Goal: Task Accomplishment & Management: Use online tool/utility

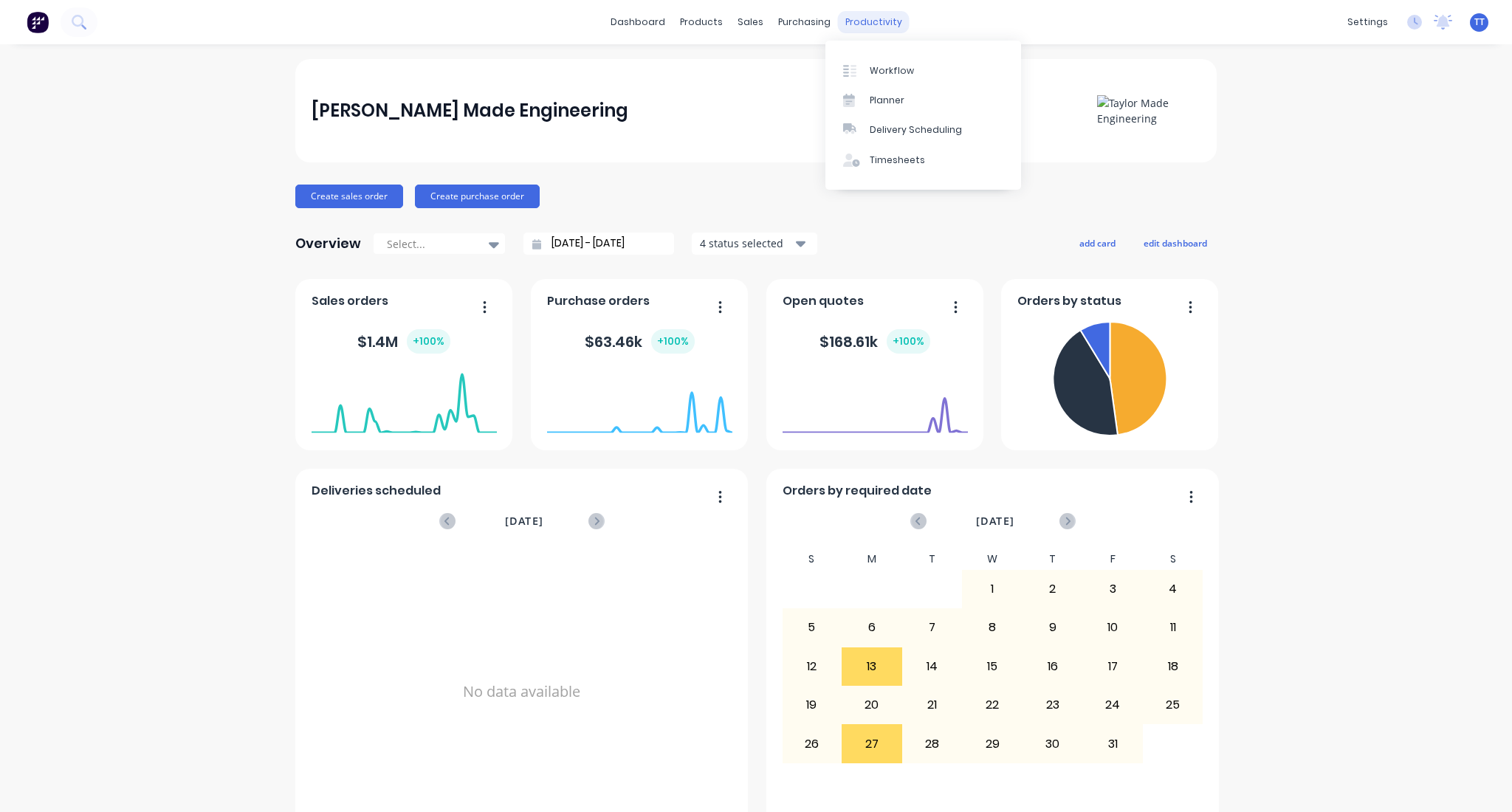
click at [860, 24] on div "productivity" at bounding box center [873, 21] width 71 height 22
click at [880, 102] on div "Planner" at bounding box center [886, 100] width 35 height 13
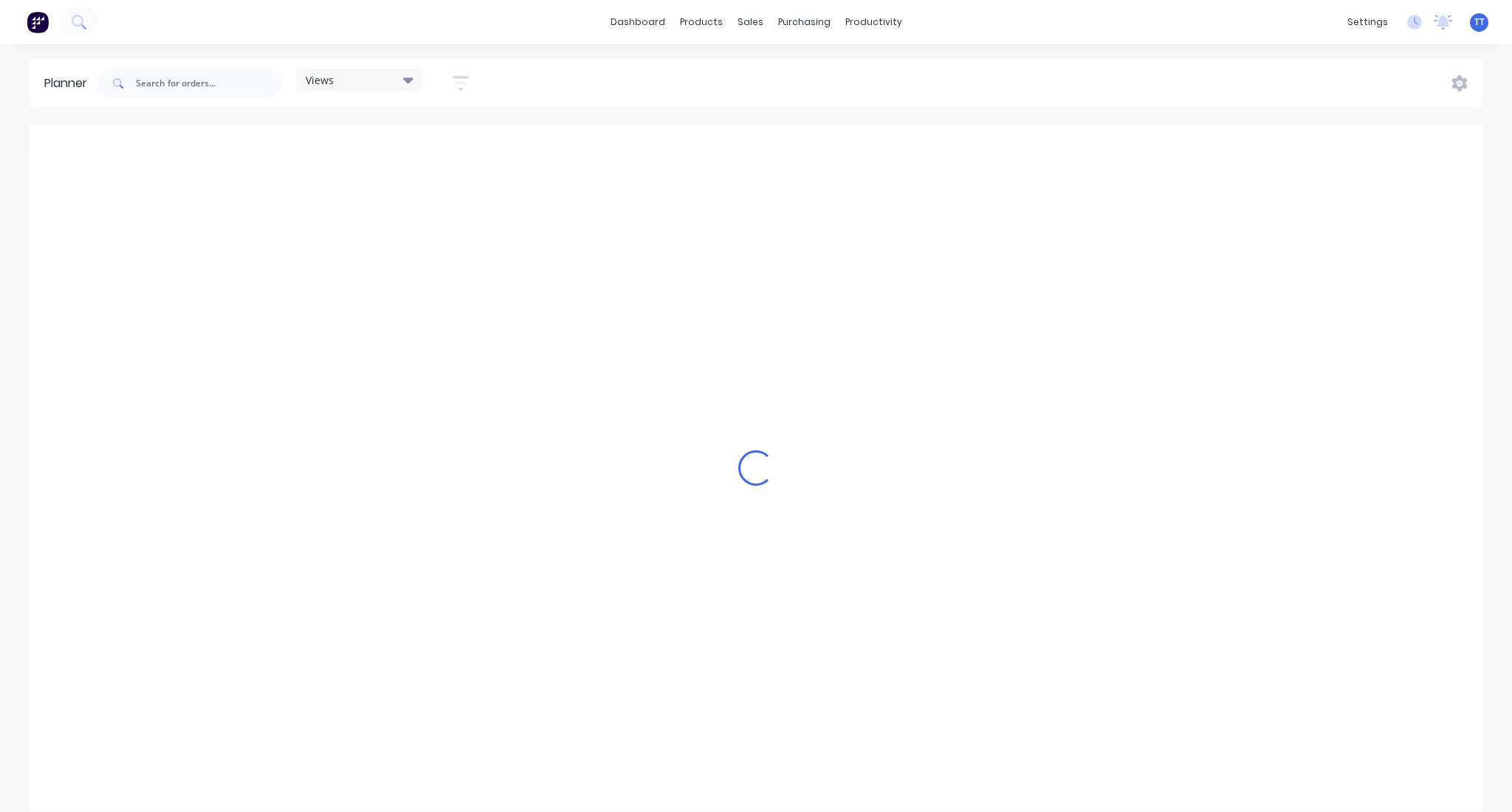
scroll to position [0, 1418]
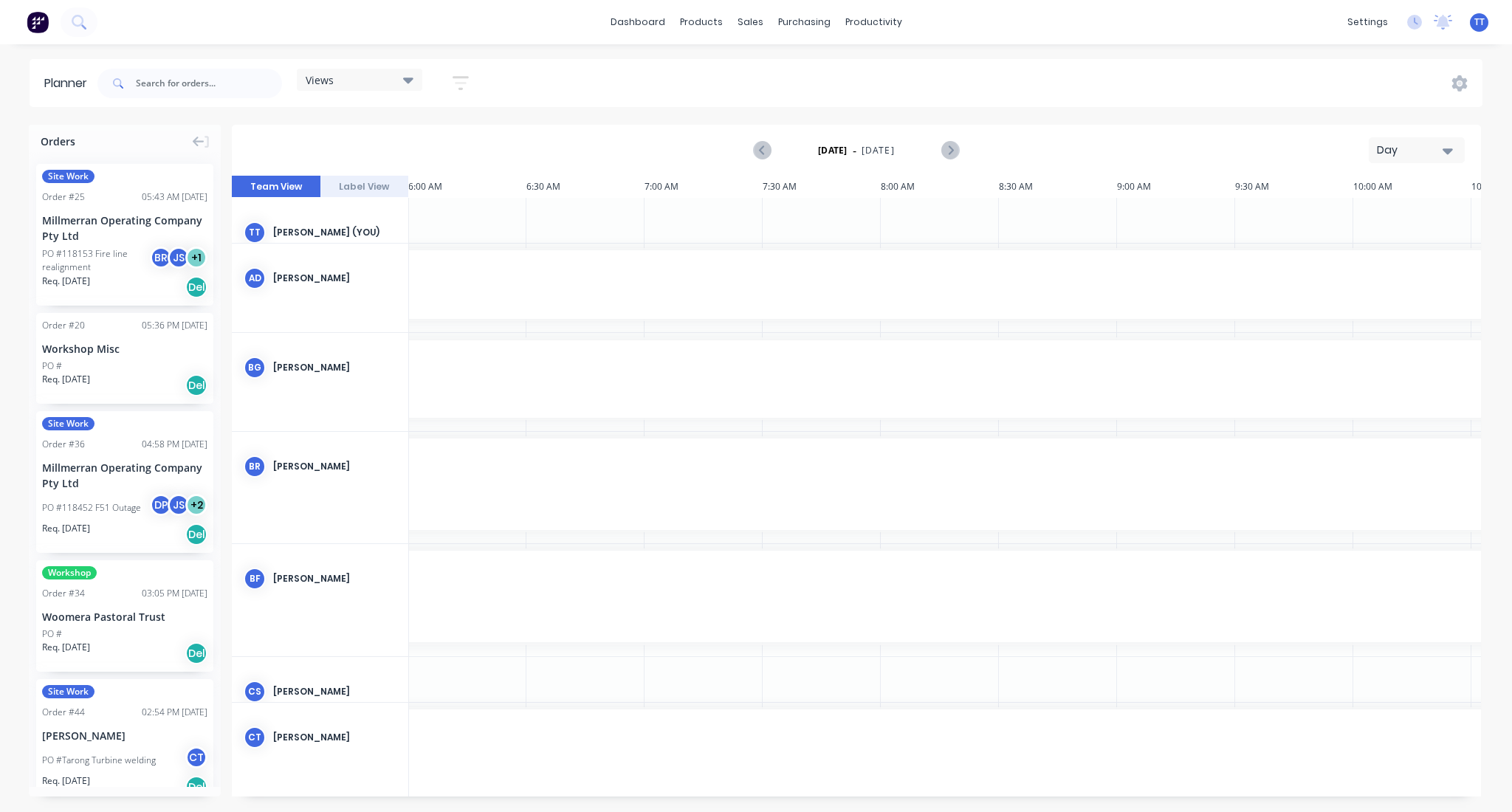
click at [1423, 142] on div "Day" at bounding box center [1411, 150] width 68 height 15
click at [1367, 215] on div "Week" at bounding box center [1390, 219] width 146 height 29
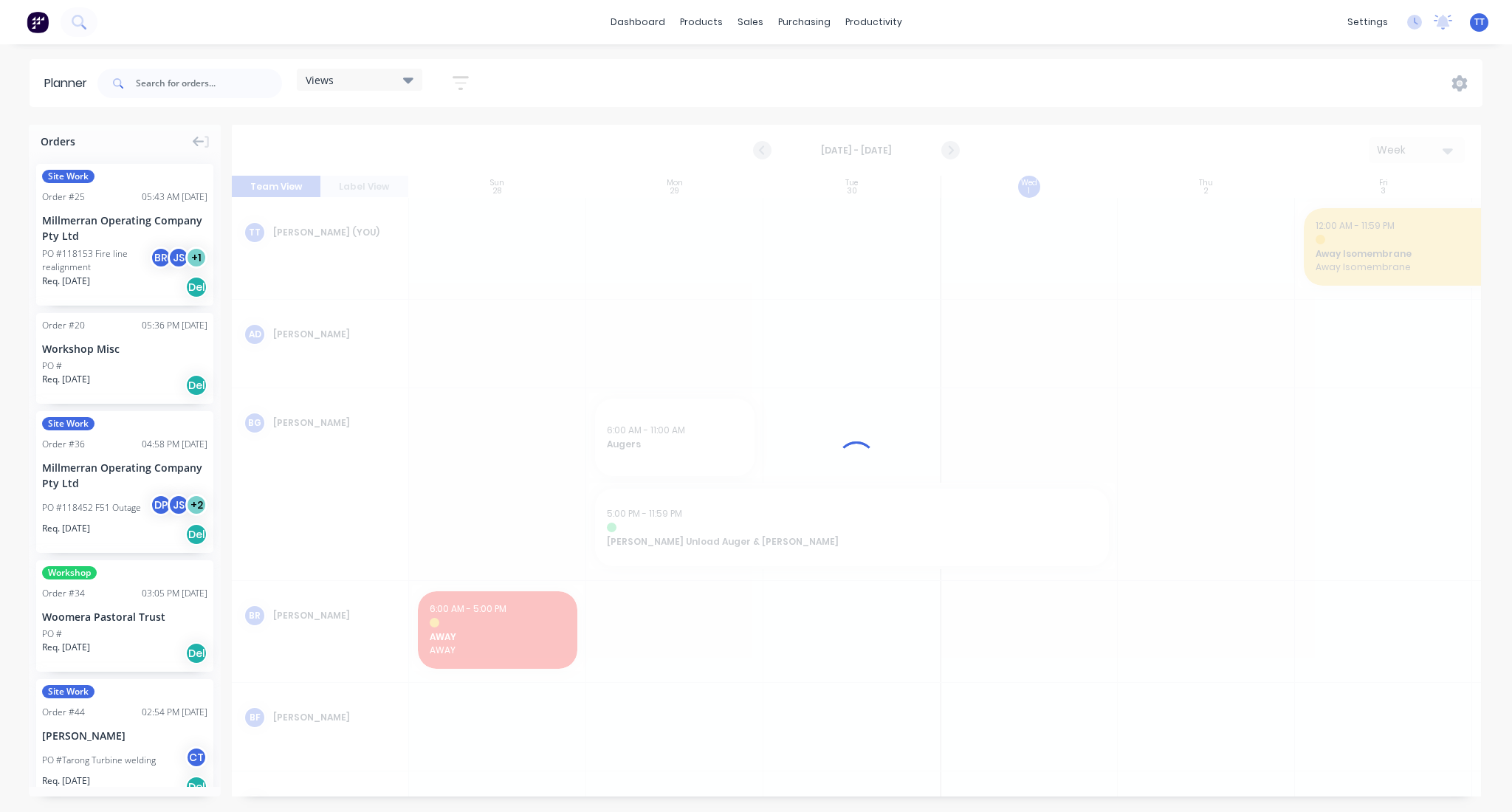
scroll to position [0, 1]
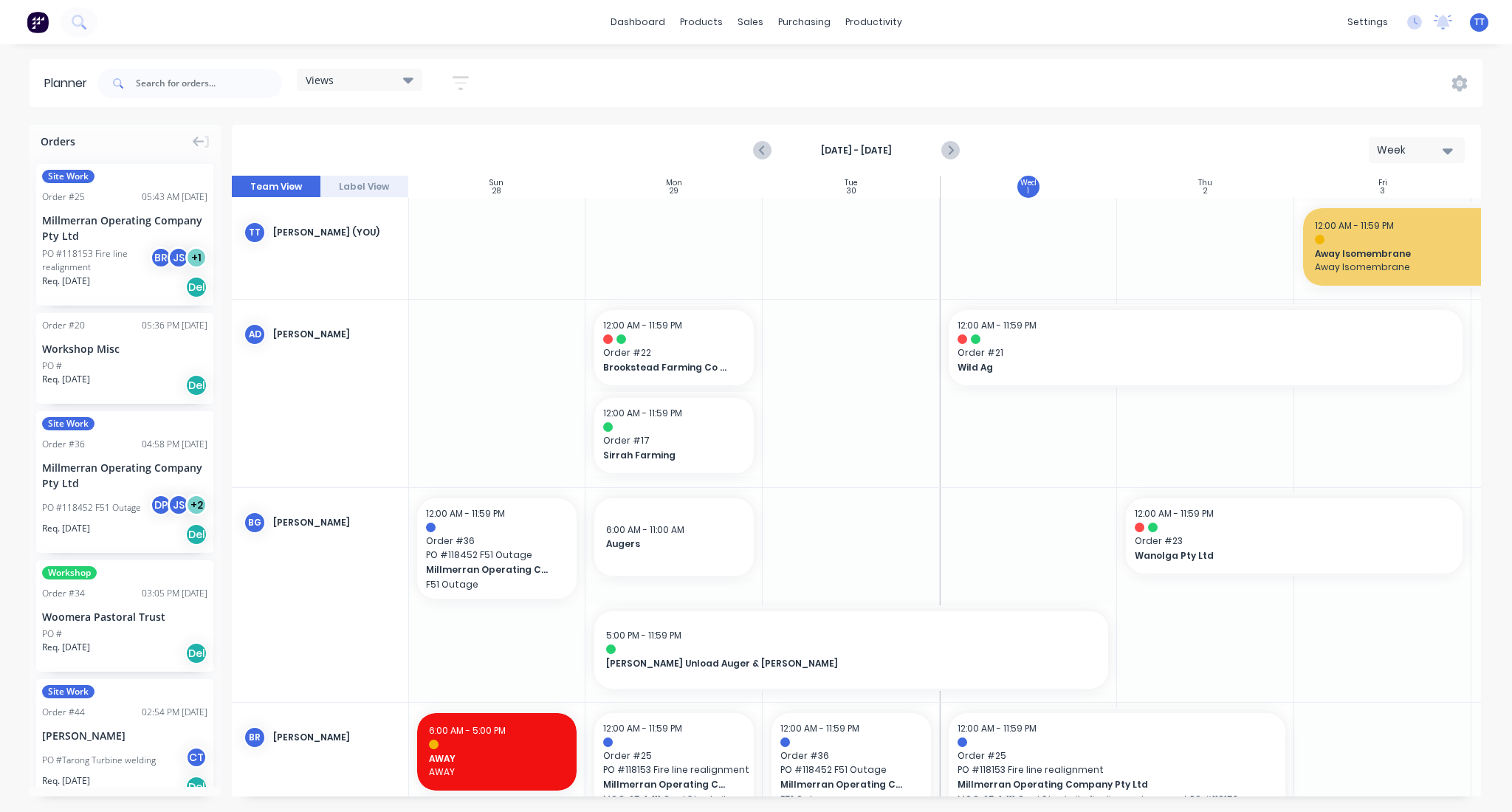
click at [457, 80] on icon "button" at bounding box center [460, 83] width 16 height 19
click at [400, 139] on div "Show/Hide users" at bounding box center [382, 138] width 102 height 15
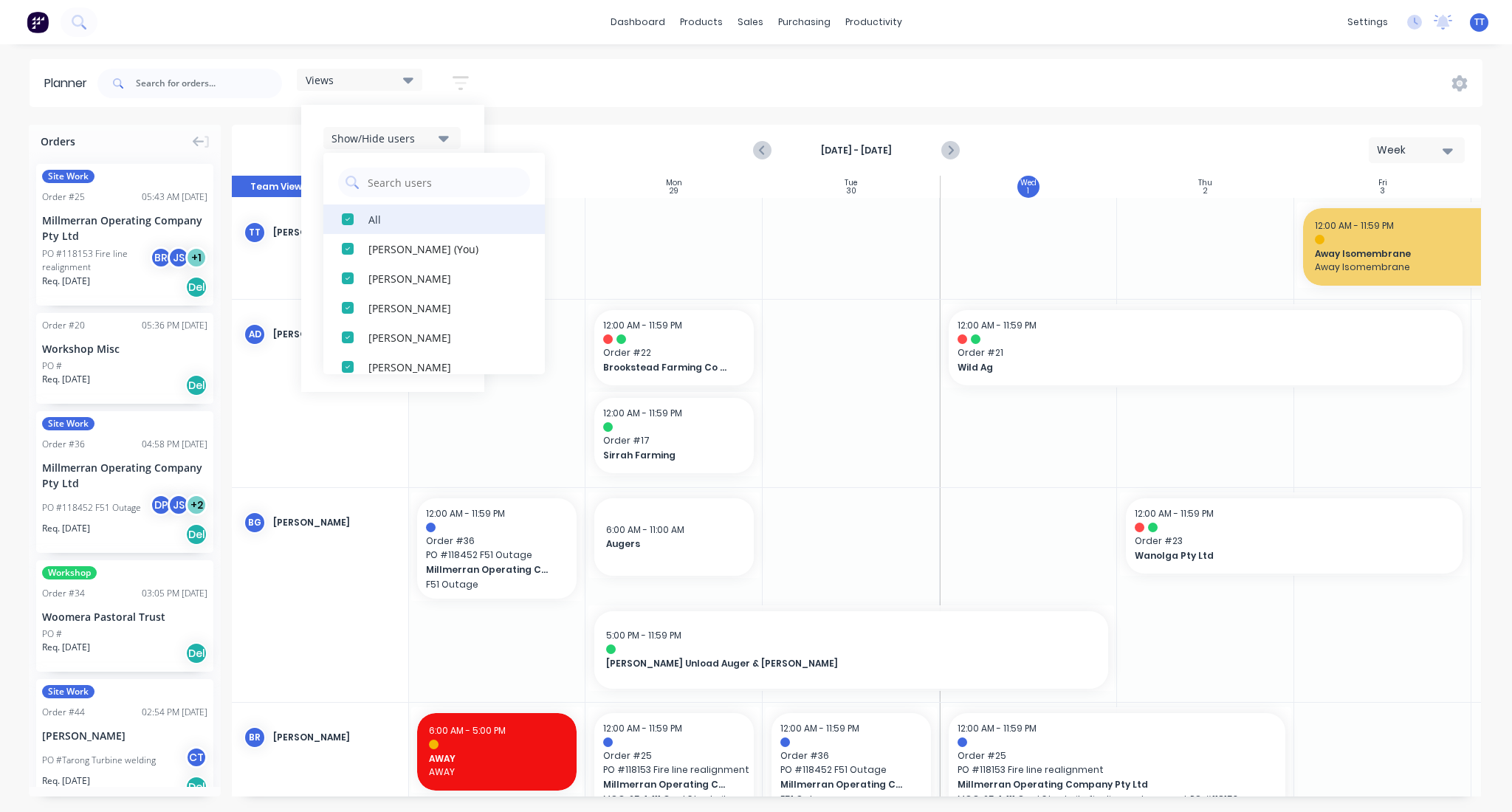
click at [374, 218] on div "All" at bounding box center [442, 218] width 148 height 15
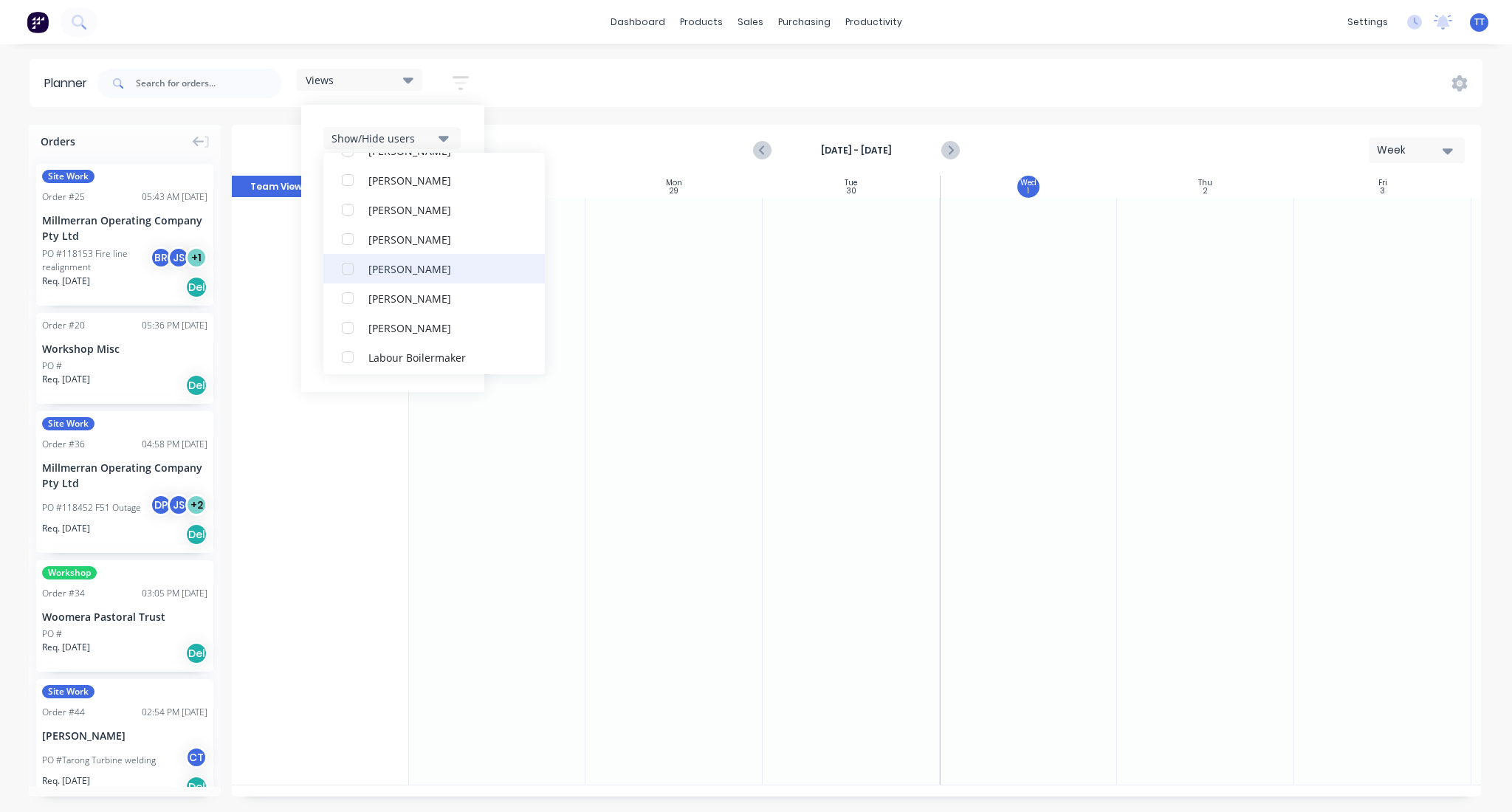
scroll to position [296, 0]
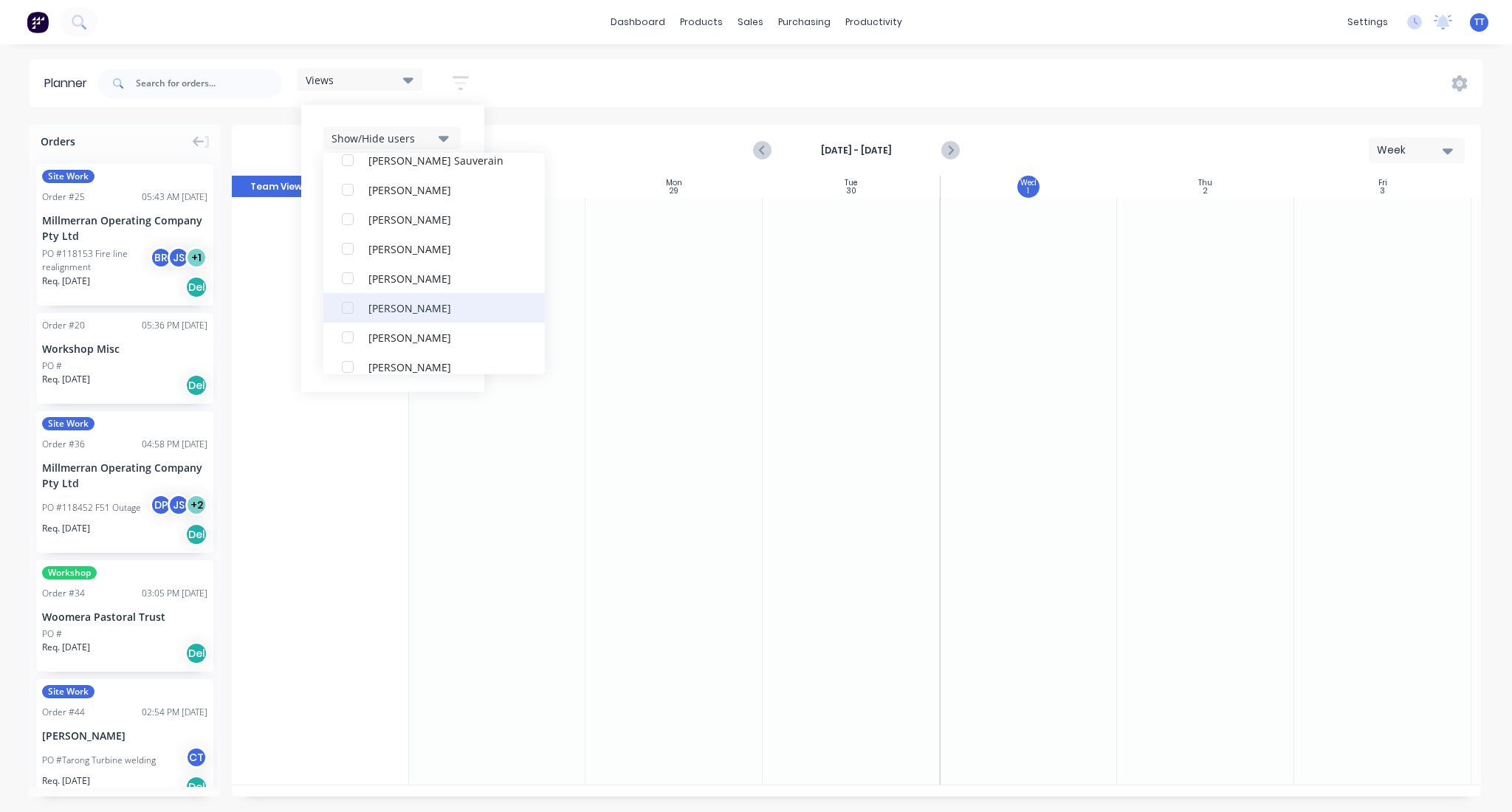
click at [346, 306] on div "button" at bounding box center [347, 307] width 29 height 29
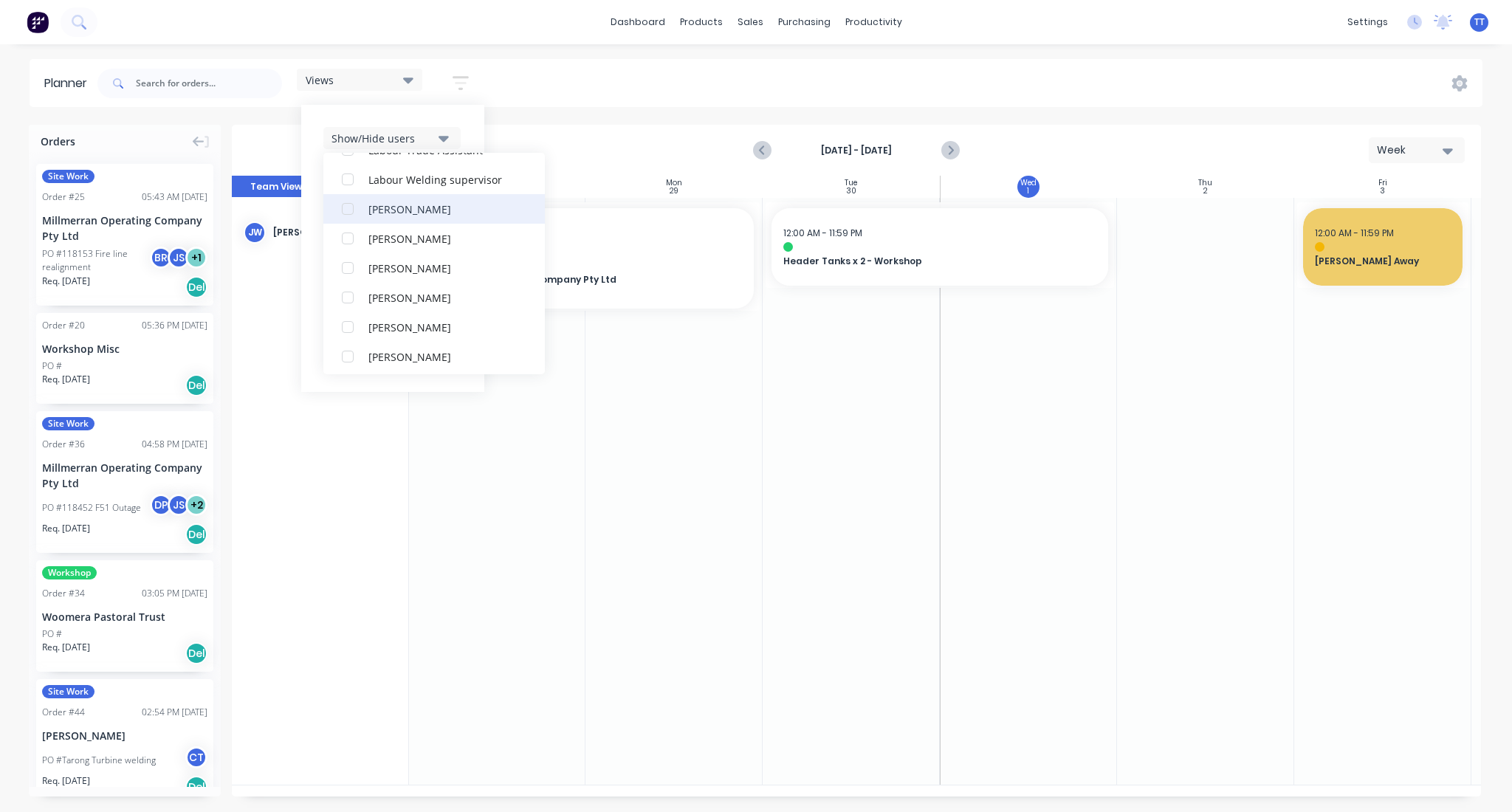
scroll to position [783, 0]
click at [351, 263] on div "button" at bounding box center [347, 264] width 29 height 29
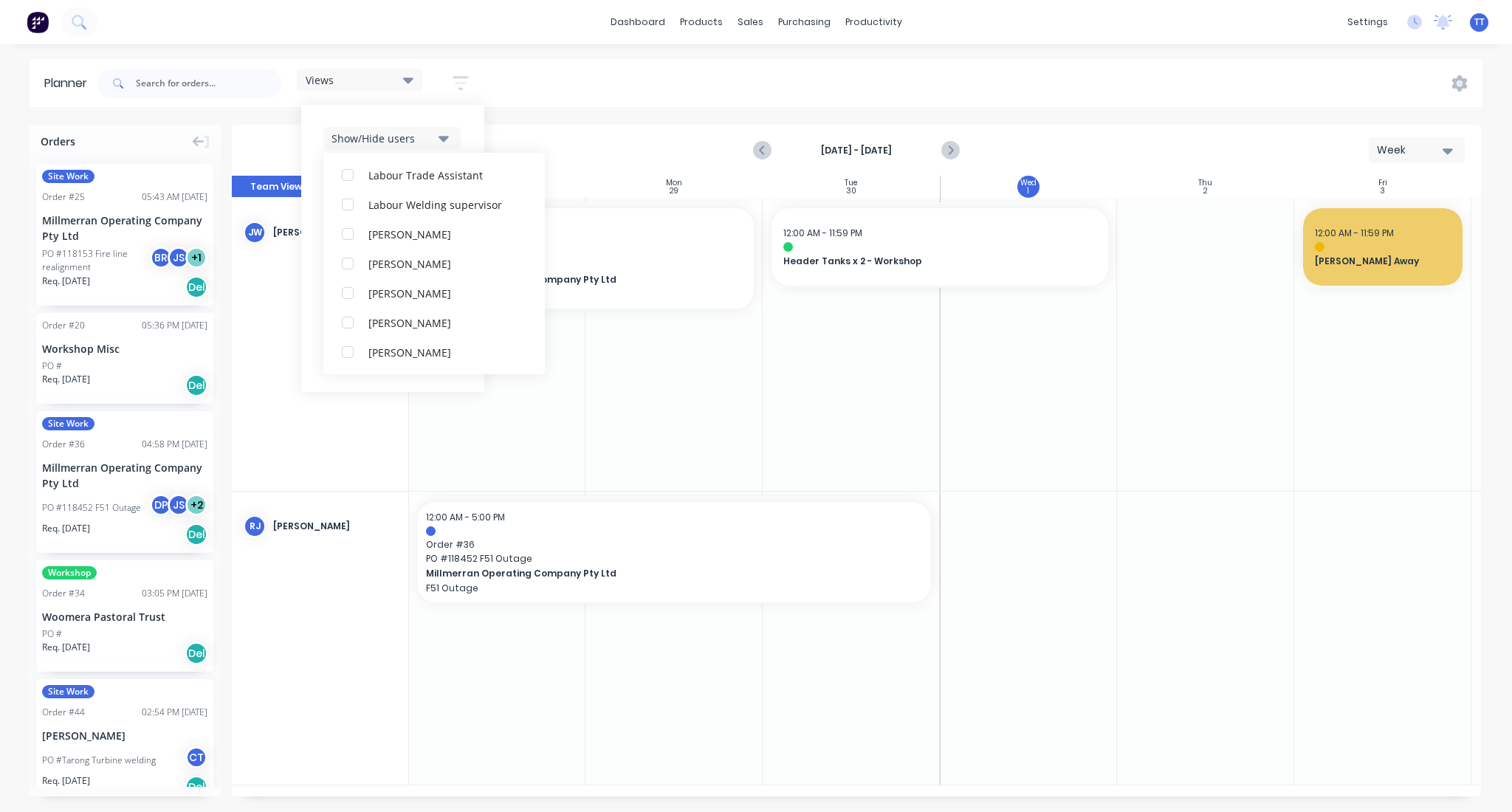
scroll to position [15, 0]
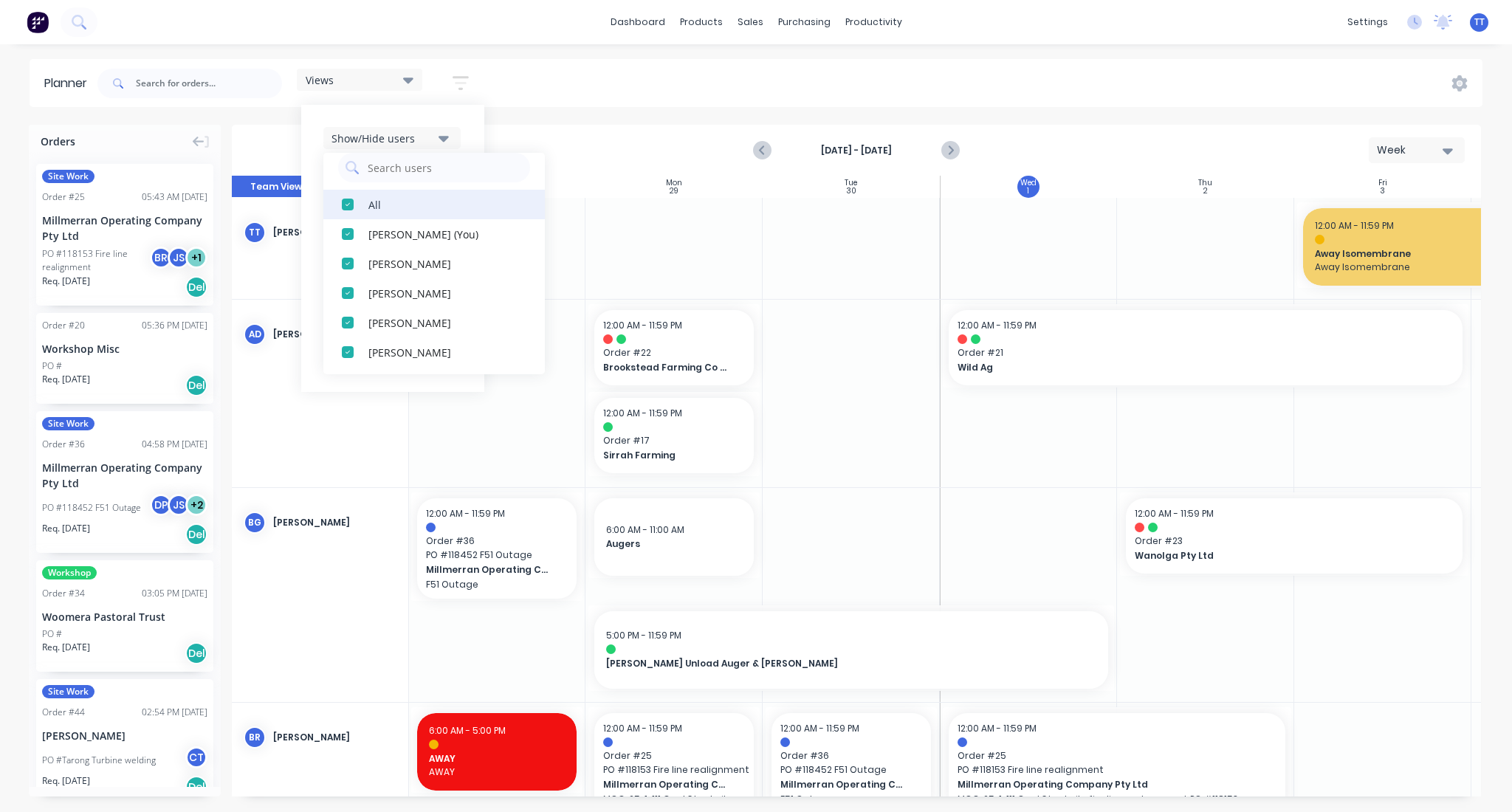
click at [347, 199] on div "button" at bounding box center [347, 204] width 29 height 29
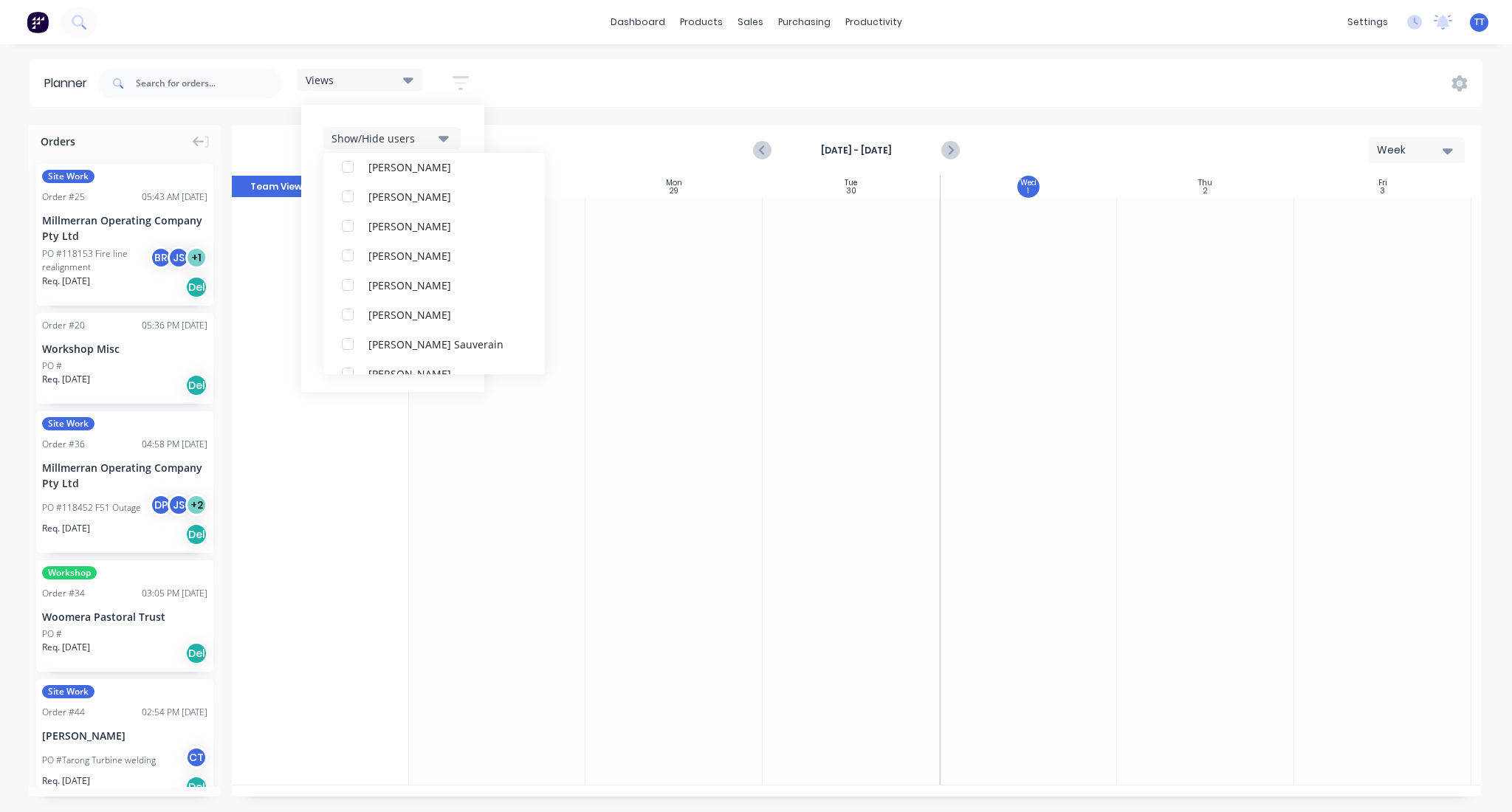
scroll to position [310, 0]
click at [352, 290] on div "button" at bounding box center [347, 293] width 29 height 29
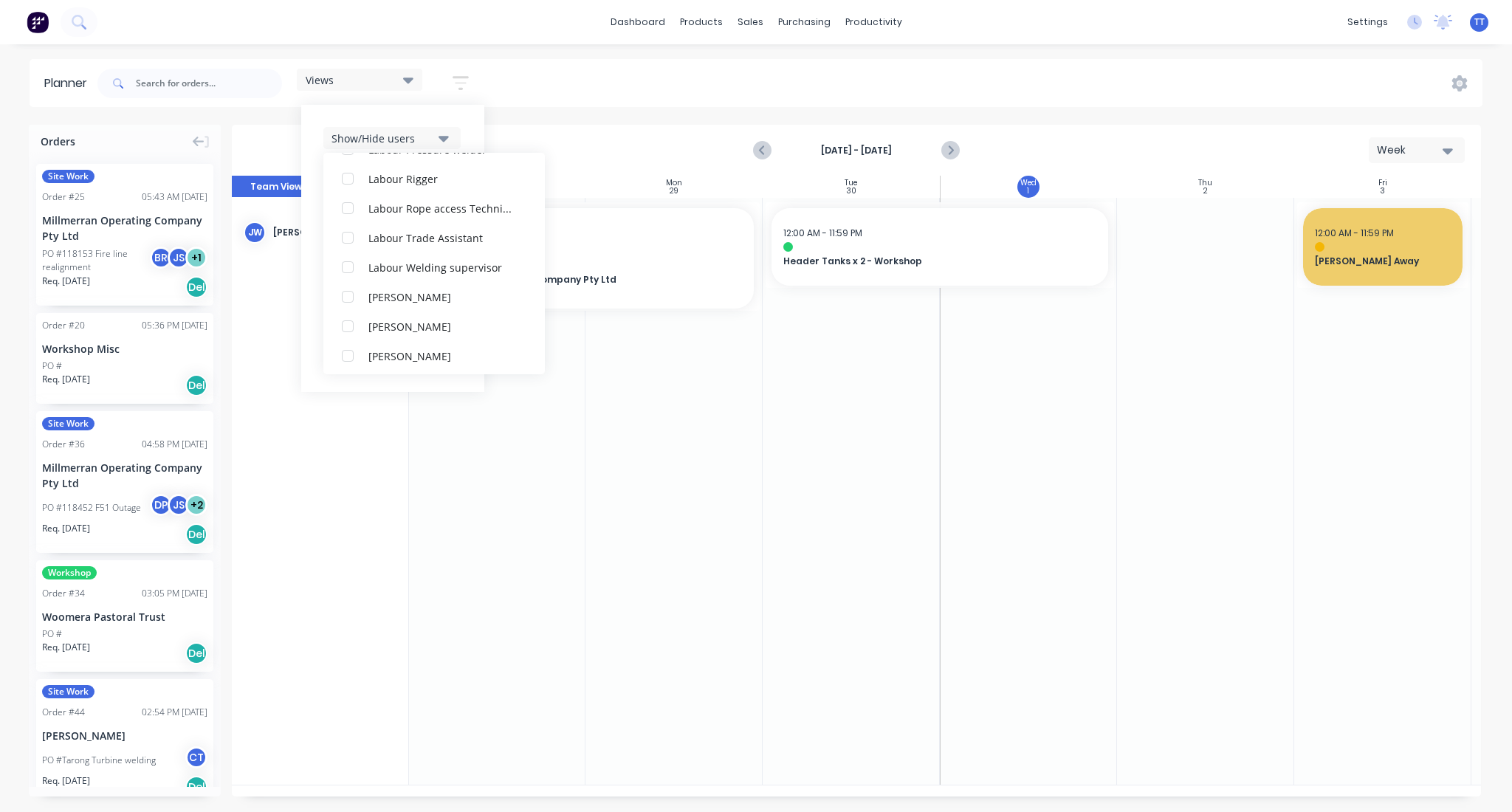
scroll to position [783, 0]
click at [367, 266] on button "[PERSON_NAME]" at bounding box center [433, 264] width 222 height 29
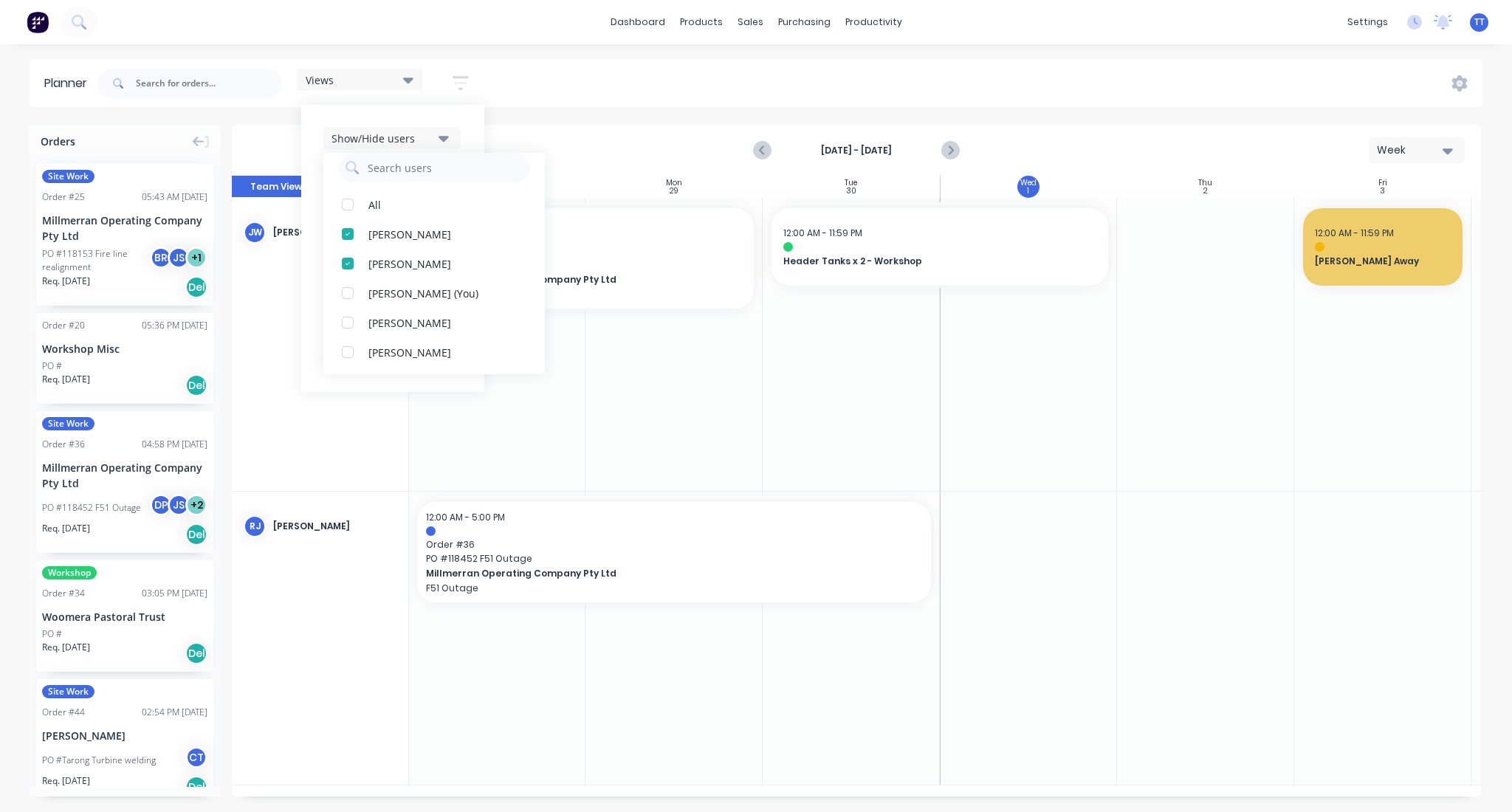
click at [558, 81] on div "Views Save new view None (Default) edit Show/Hide users All [PERSON_NAME] [PERS…" at bounding box center [788, 84] width 1387 height 45
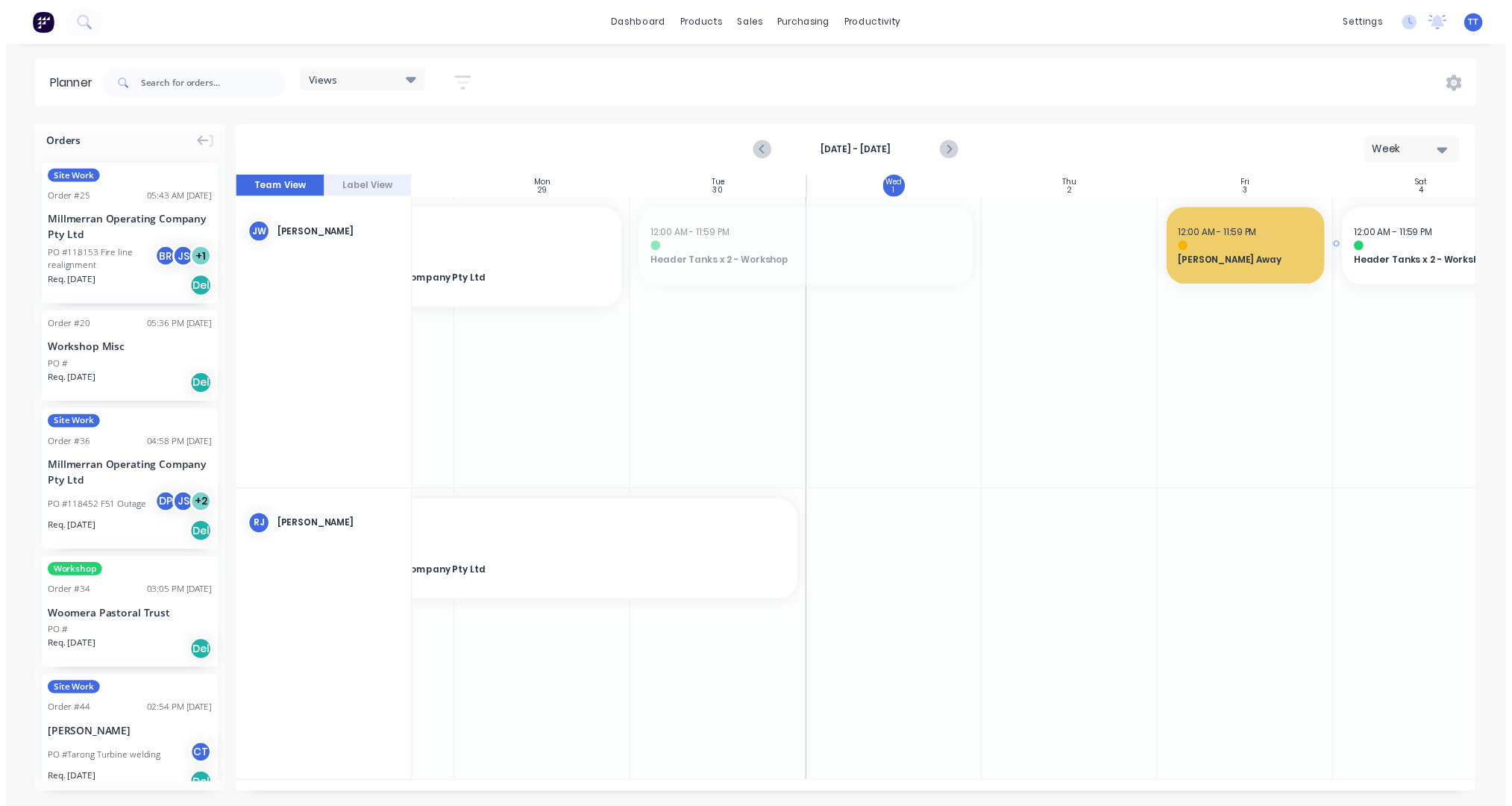
scroll to position [0, 170]
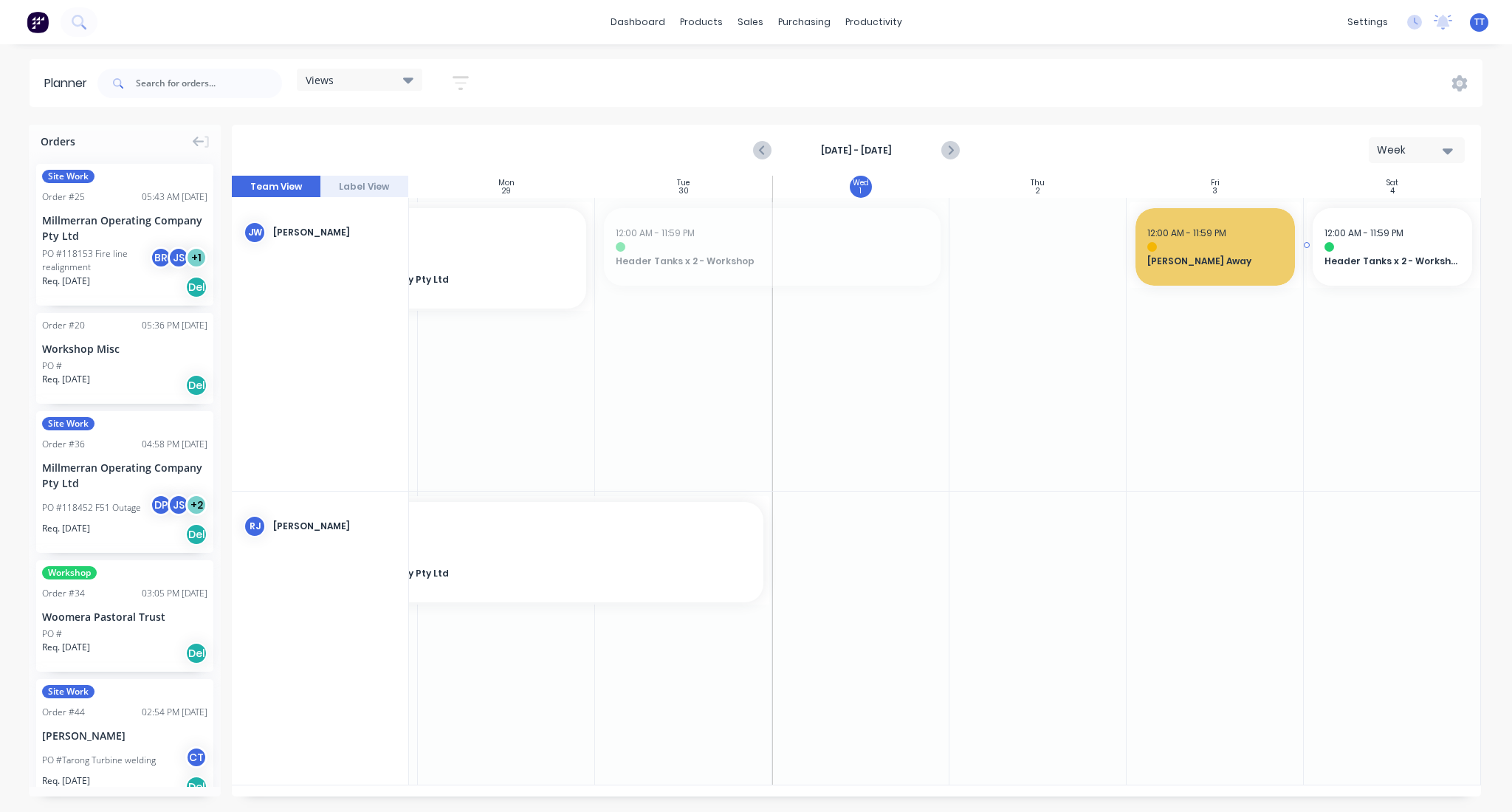
drag, startPoint x: 920, startPoint y: 236, endPoint x: 1373, endPoint y: 264, distance: 453.9
click at [1425, 228] on div "Set start/finish time" at bounding box center [1437, 233] width 158 height 30
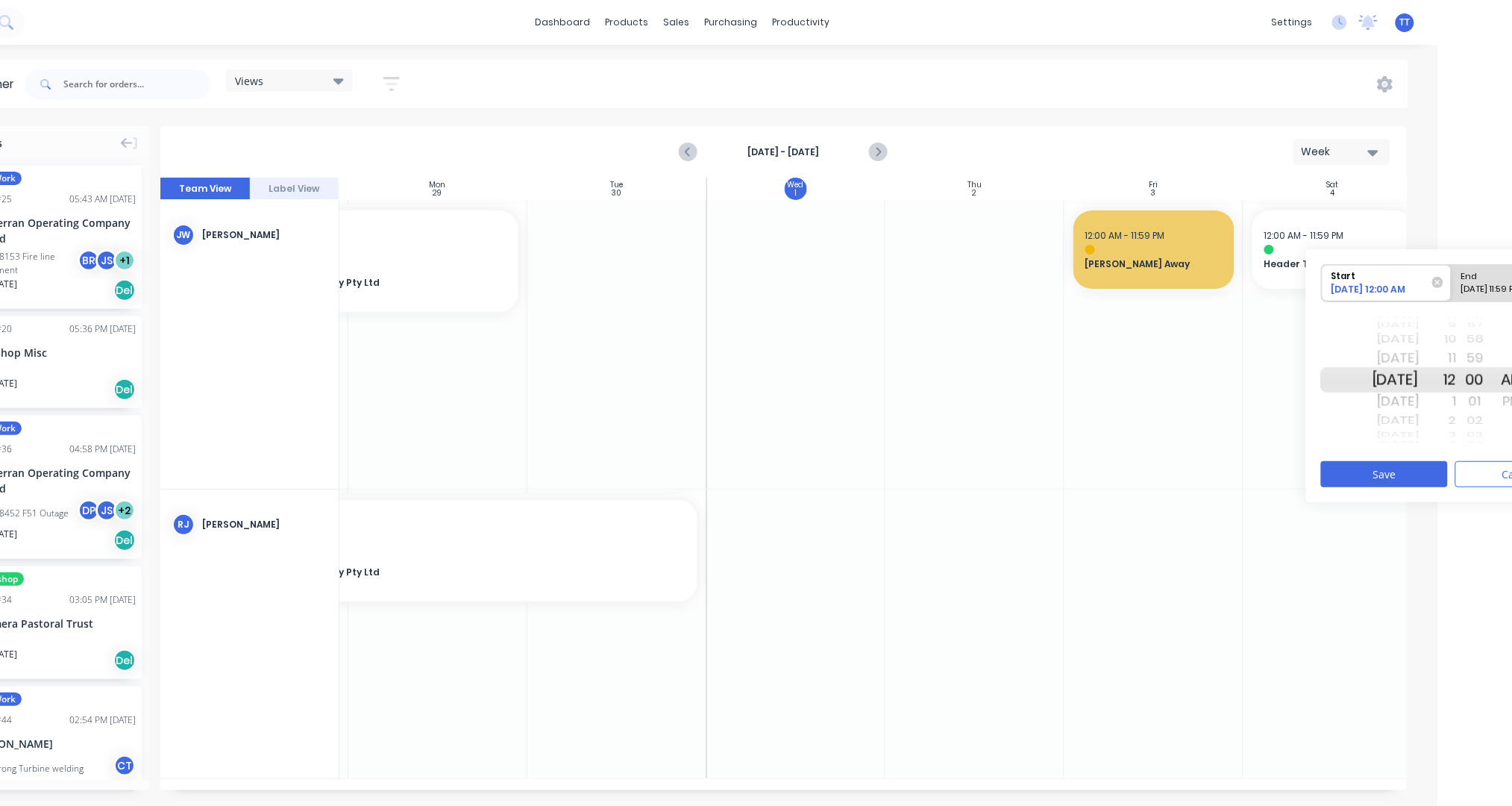
scroll to position [0, 158]
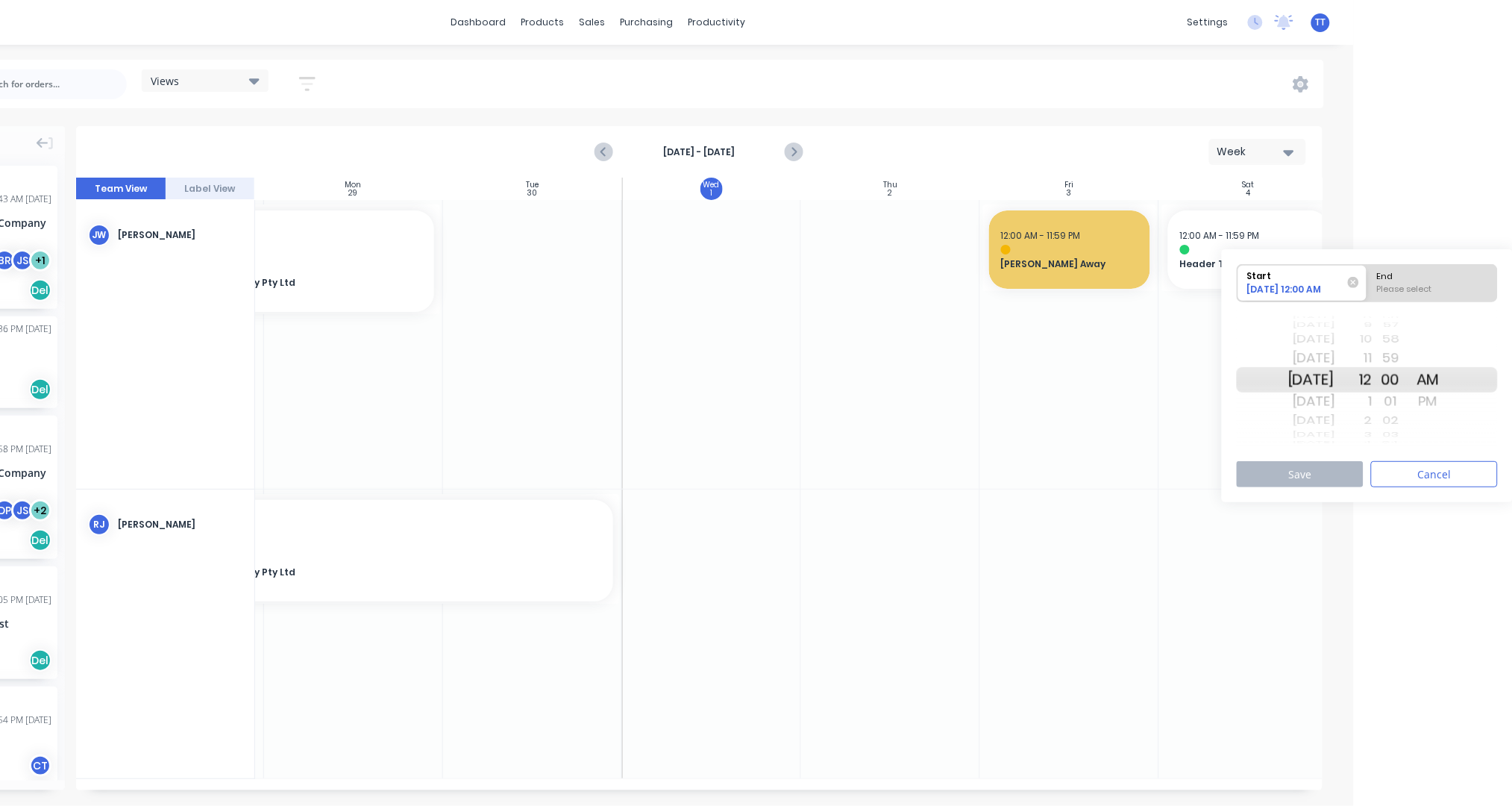
click at [1309, 401] on div "[DATE]" at bounding box center [1311, 401] width 47 height 24
click at [1373, 344] on div "7" at bounding box center [1354, 340] width 37 height 20
click at [1398, 278] on div "End" at bounding box center [1432, 273] width 121 height 19
click at [1368, 278] on input "End Please select" at bounding box center [1367, 282] width 1 height 37
radio input "true"
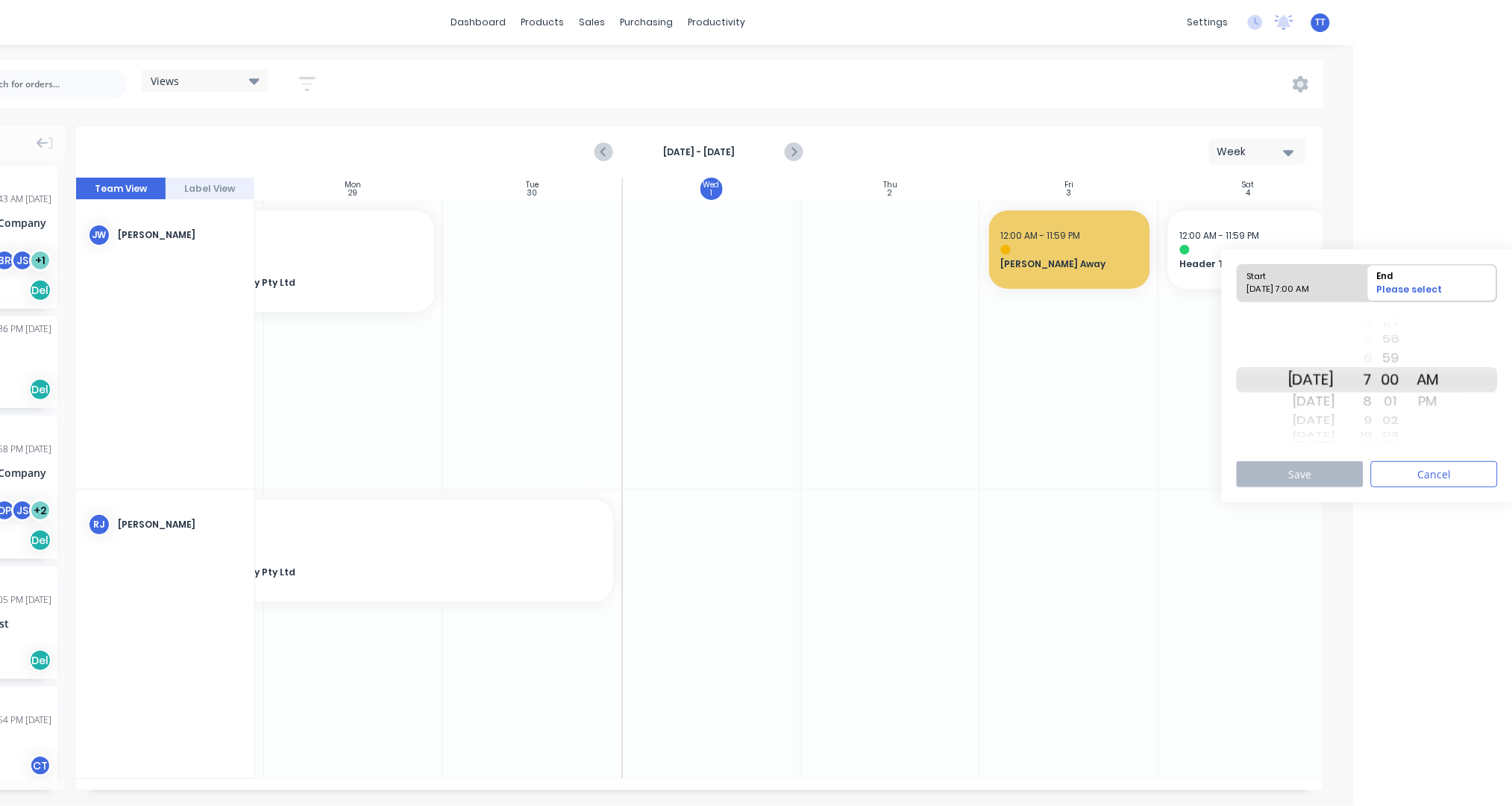
click at [1328, 396] on div "[DATE]" at bounding box center [1311, 401] width 47 height 24
click at [1447, 403] on div "PM" at bounding box center [1428, 401] width 37 height 24
click at [1328, 467] on button "Save" at bounding box center [1300, 474] width 127 height 26
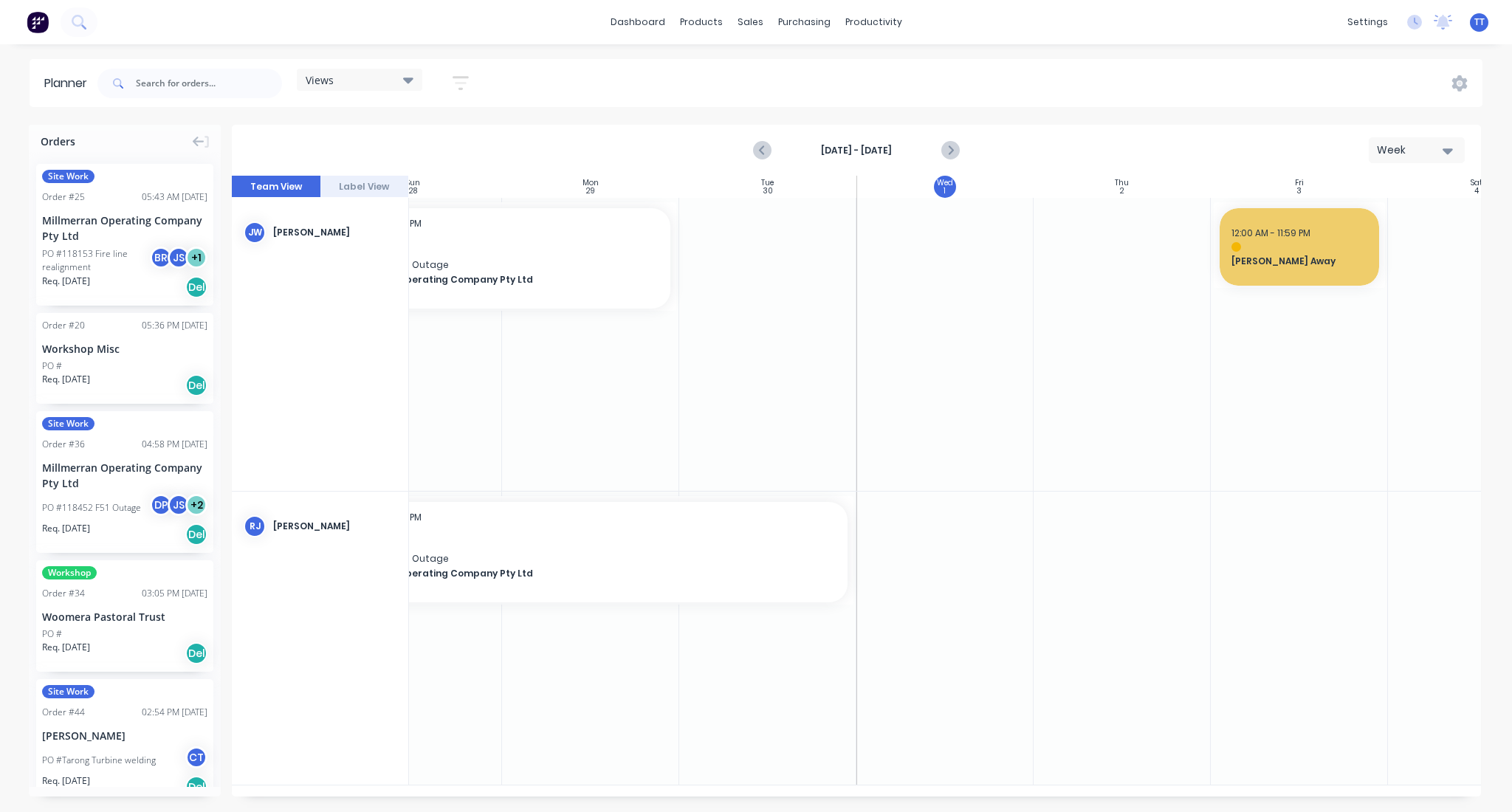
scroll to position [0, 0]
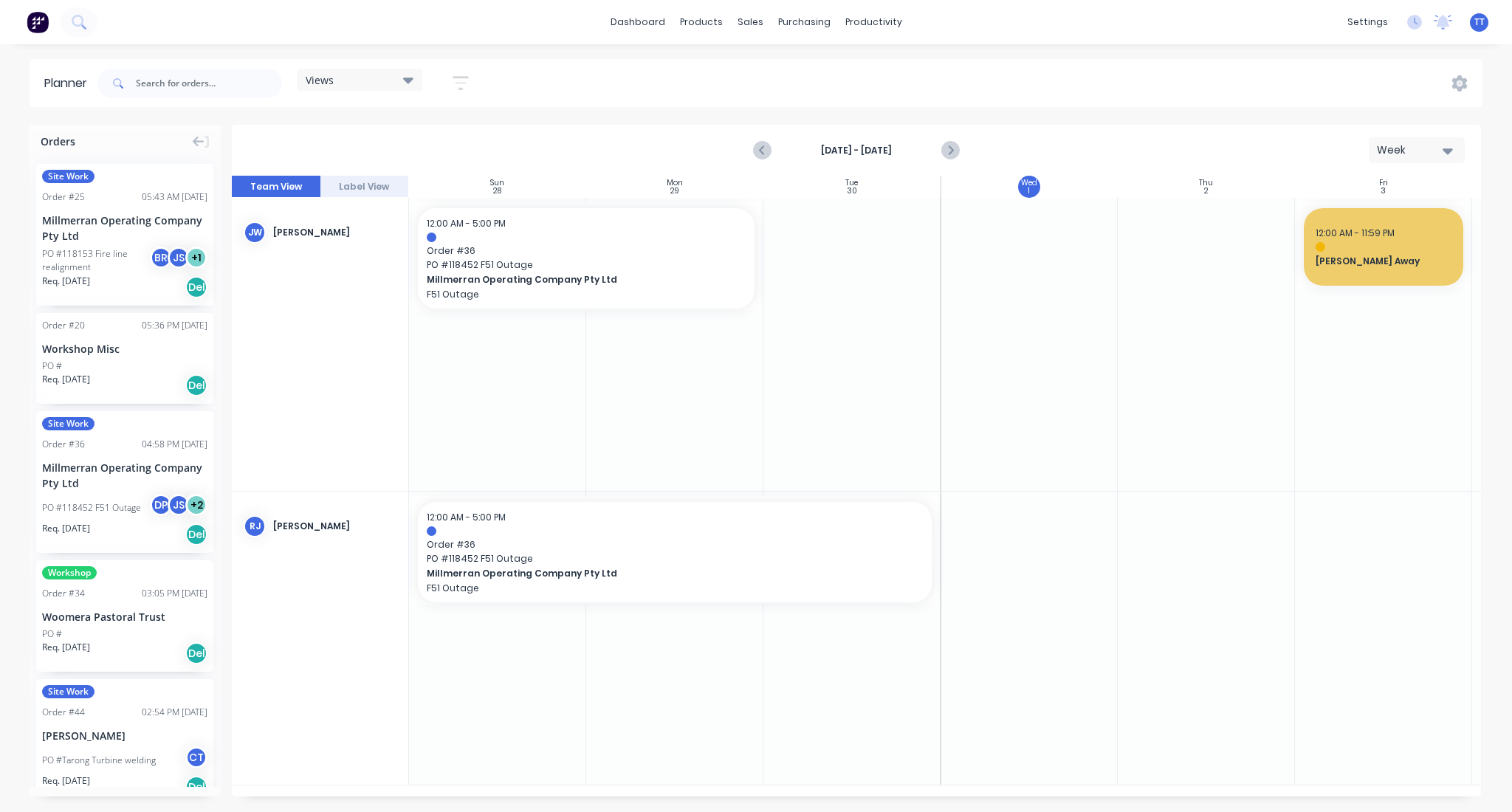
click at [1023, 543] on div at bounding box center [1029, 637] width 177 height 293
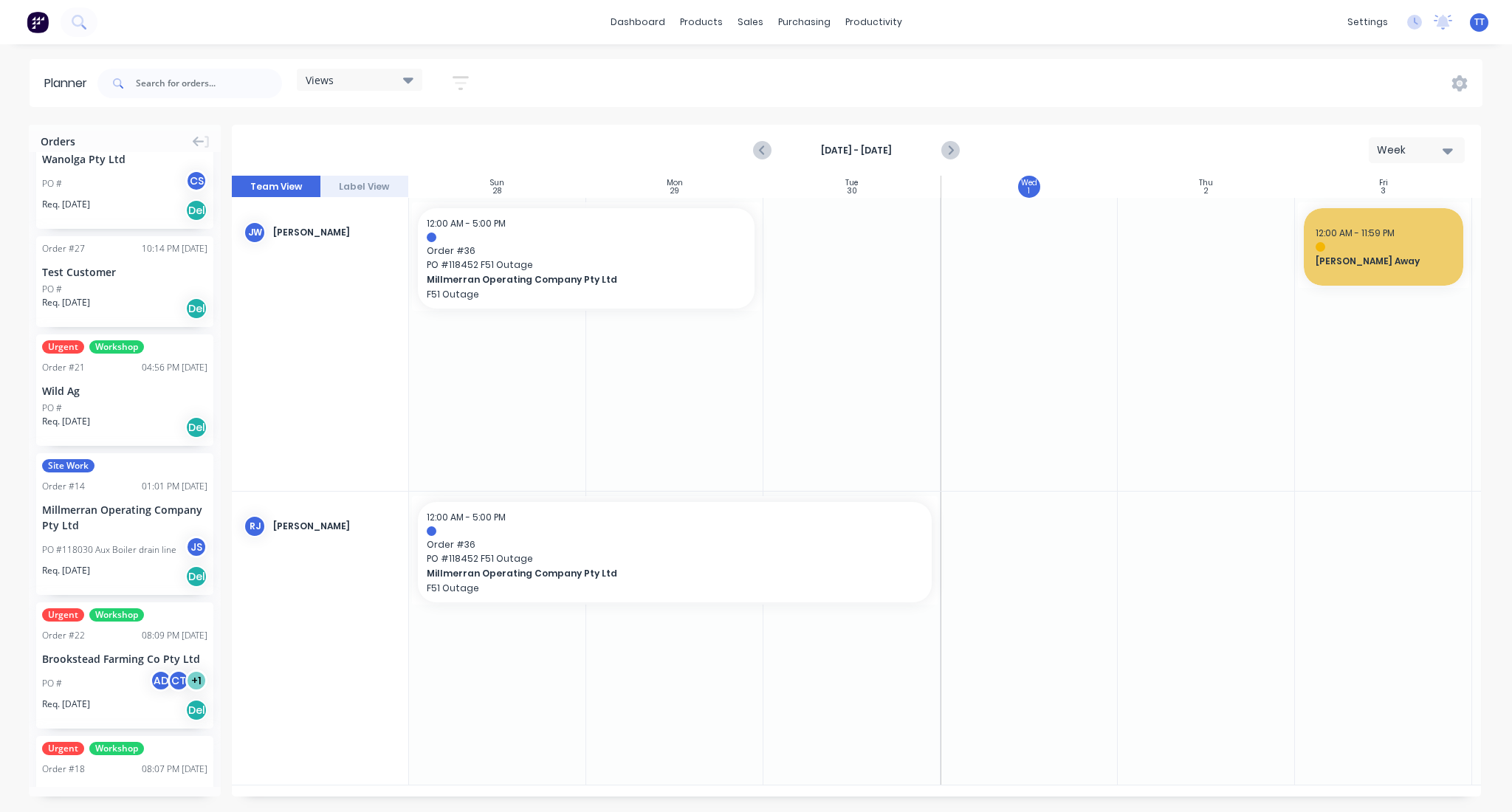
scroll to position [1181, 0]
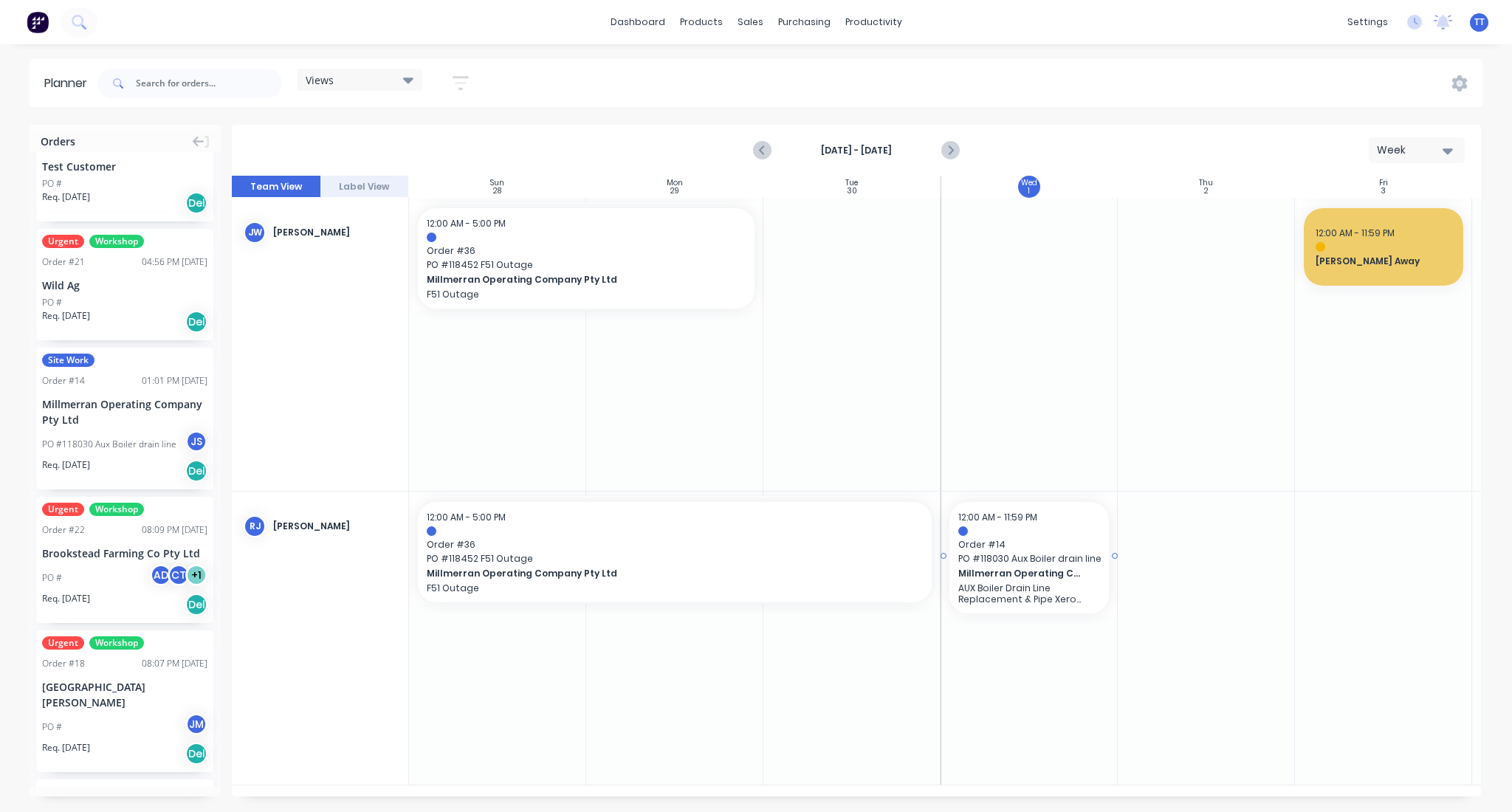
drag, startPoint x: 89, startPoint y: 433, endPoint x: 1054, endPoint y: 582, distance: 976.4
drag, startPoint x: 1114, startPoint y: 554, endPoint x: 1376, endPoint y: 549, distance: 262.0
click at [1243, 353] on div at bounding box center [1206, 344] width 177 height 293
click at [946, 147] on icon "Next page" at bounding box center [950, 150] width 18 height 18
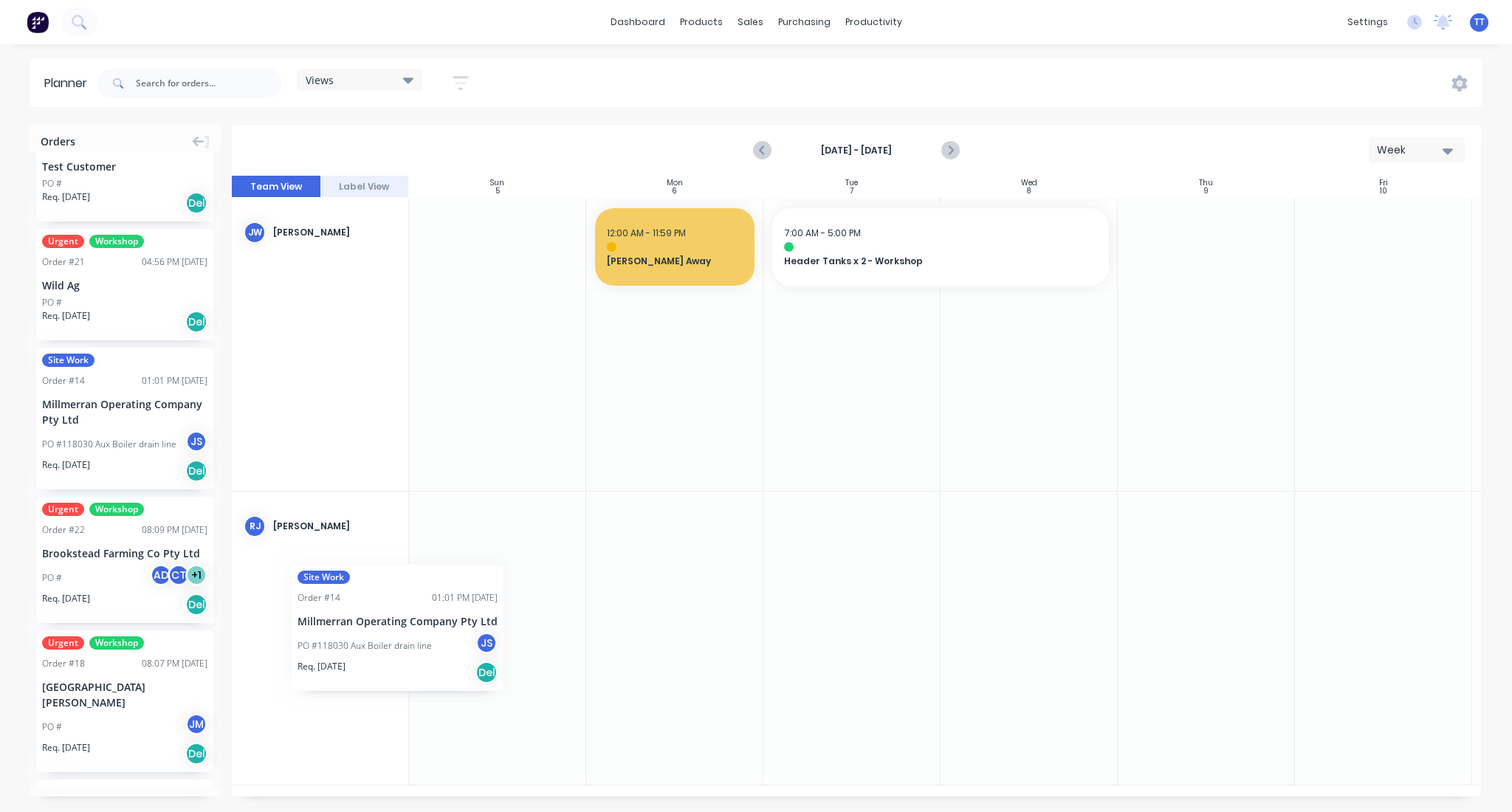
drag, startPoint x: 96, startPoint y: 423, endPoint x: 292, endPoint y: 554, distance: 235.7
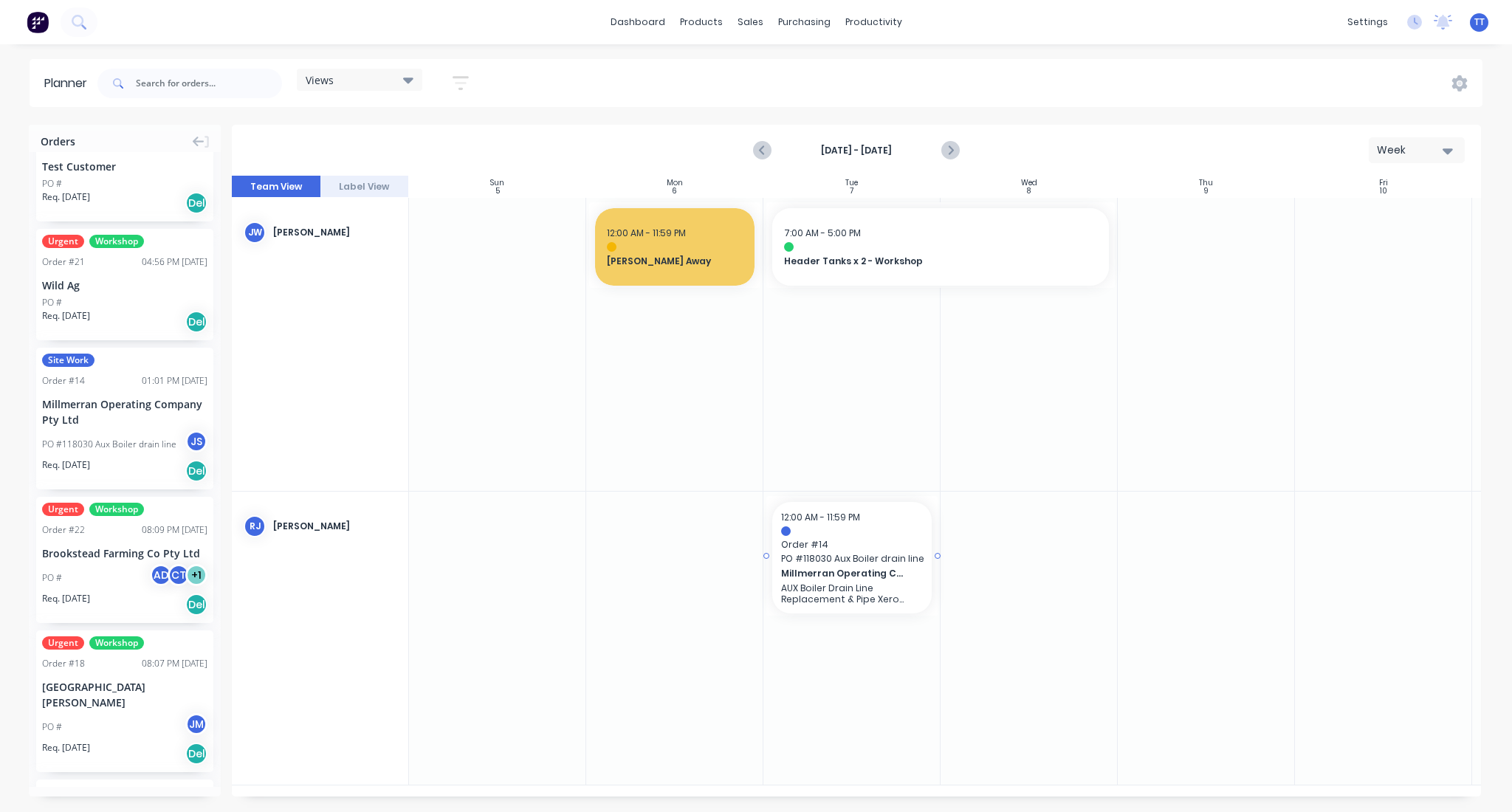
drag, startPoint x: 109, startPoint y: 415, endPoint x: 821, endPoint y: 570, distance: 728.7
drag, startPoint x: 937, startPoint y: 556, endPoint x: 1185, endPoint y: 545, distance: 248.2
click at [823, 617] on div at bounding box center [852, 637] width 177 height 293
drag, startPoint x: 853, startPoint y: 647, endPoint x: 832, endPoint y: 642, distance: 21.6
click at [832, 642] on div at bounding box center [852, 637] width 177 height 293
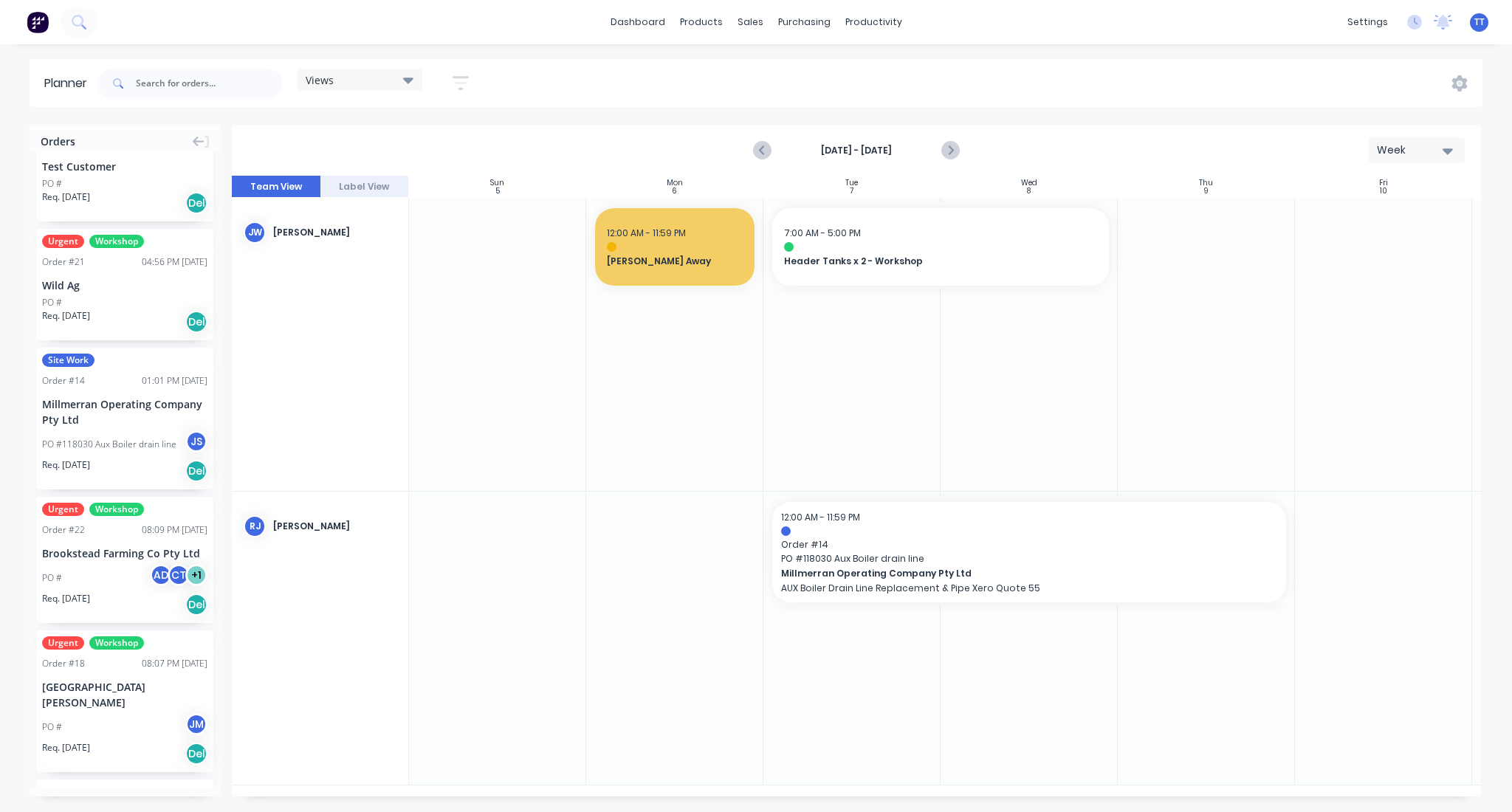
click at [866, 621] on div at bounding box center [852, 637] width 177 height 293
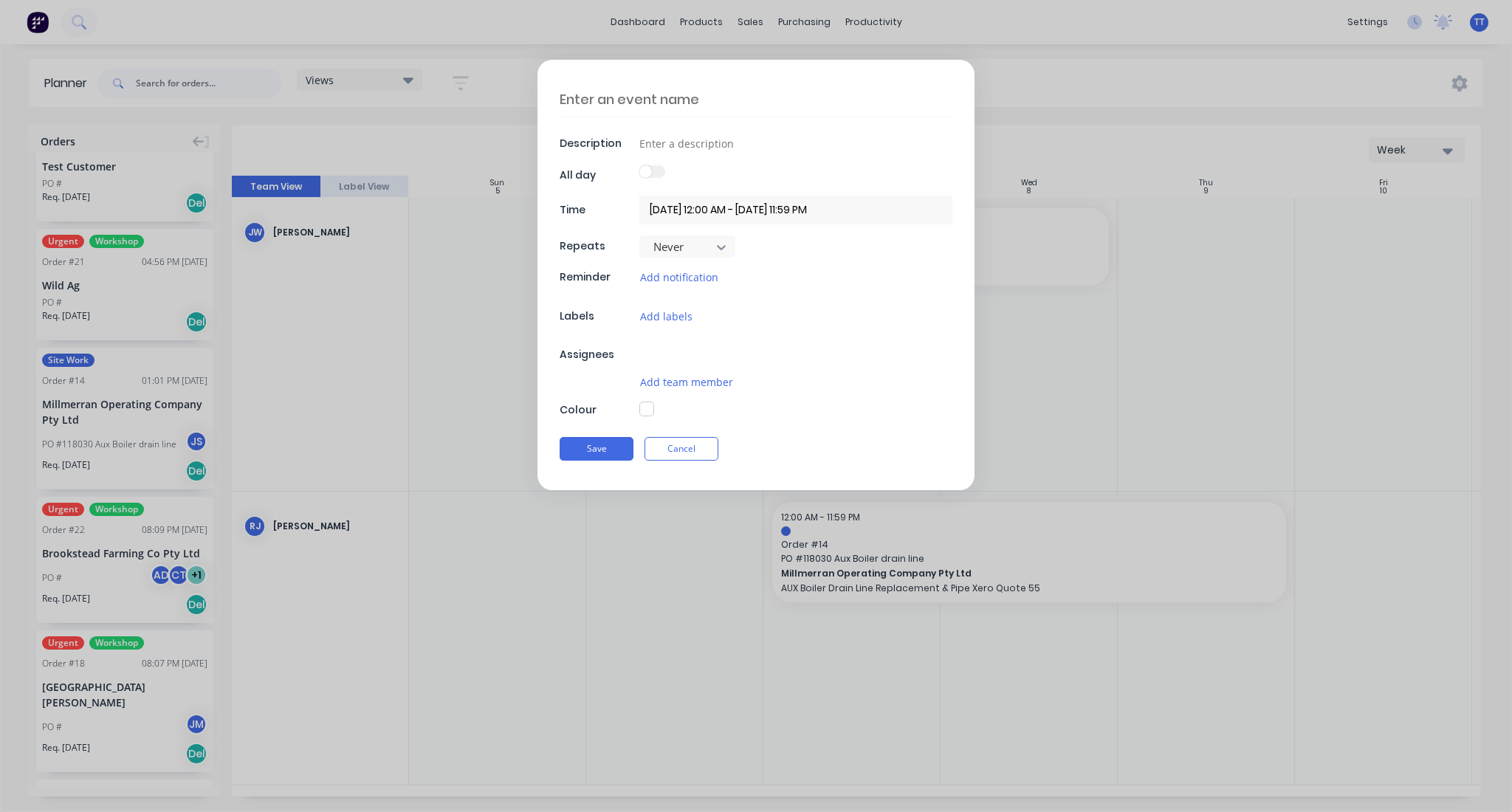
type textarea "x"
click at [1002, 710] on div "Description All day Time [DATE] 12:00 AM - [DATE] 11:59 PM Repeats Never Remind…" at bounding box center [756, 406] width 1512 height 812
click at [706, 458] on button "Cancel" at bounding box center [681, 456] width 74 height 24
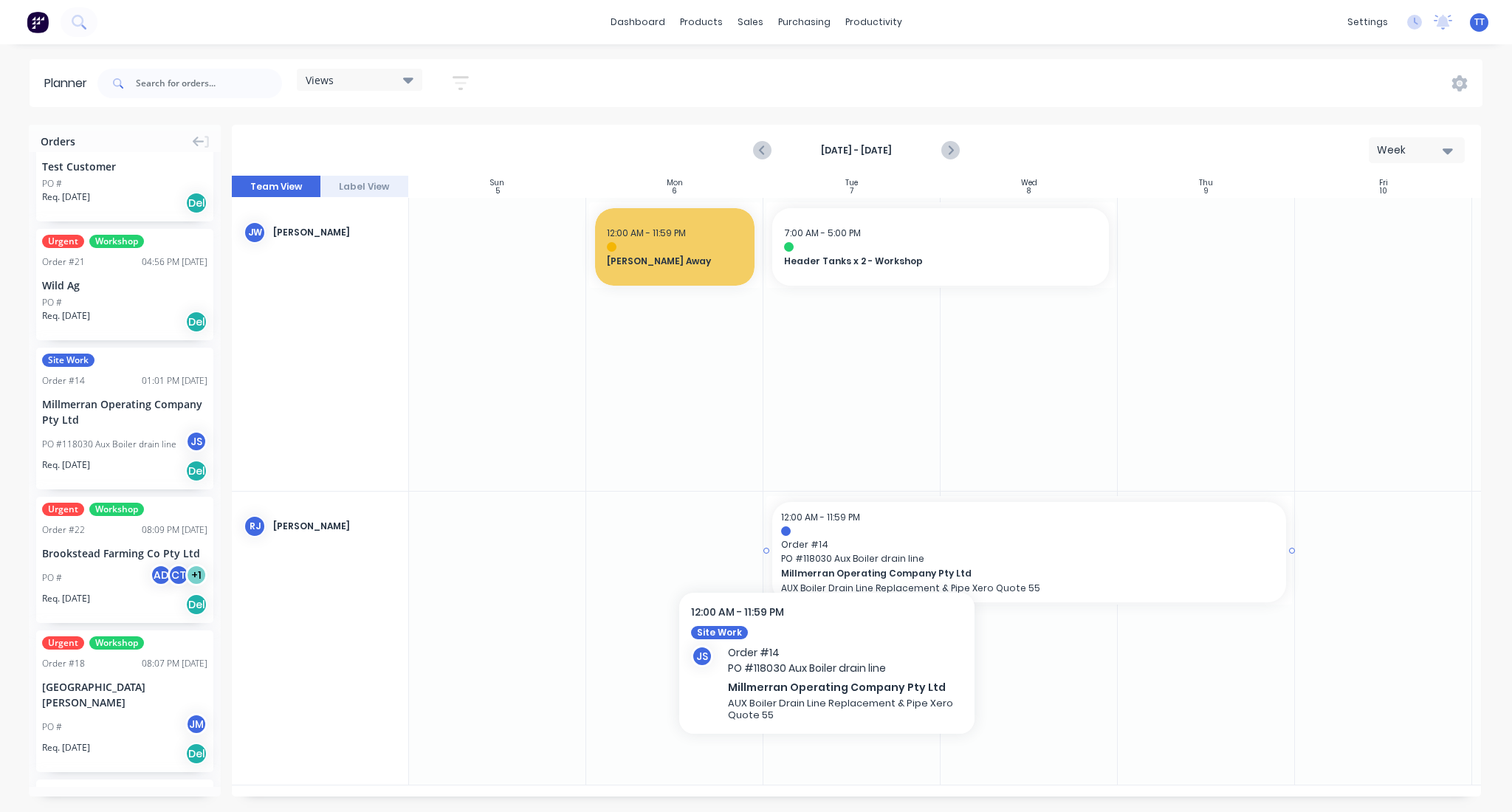
click at [827, 539] on span "Order # 14" at bounding box center [1029, 545] width 496 height 13
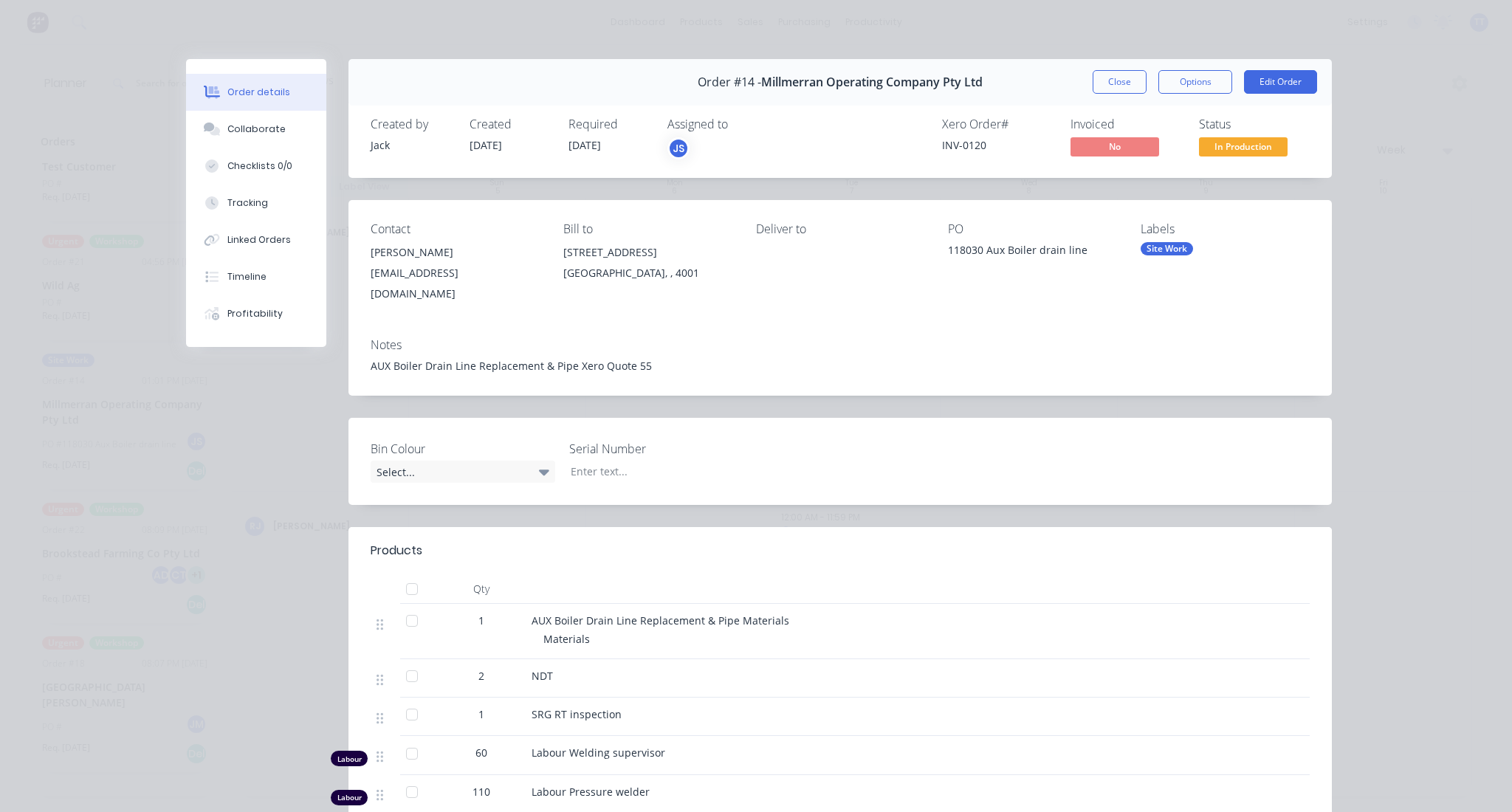
click at [699, 17] on div "Order details Collaborate Checklists 0/0 Tracking Linked Orders Timeline Profit…" at bounding box center [756, 406] width 1512 height 812
click at [1117, 78] on button "Close" at bounding box center [1120, 82] width 54 height 24
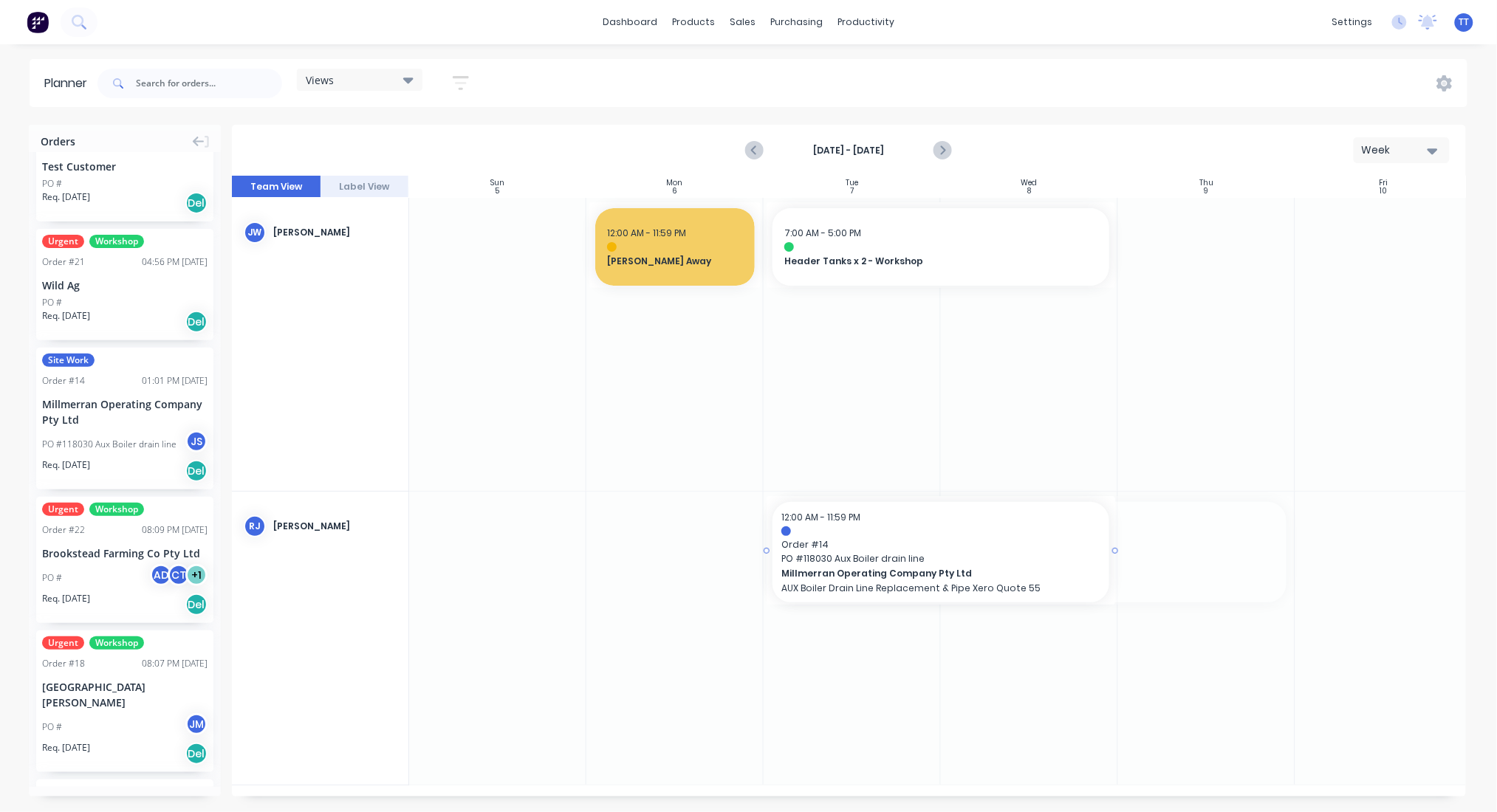
drag, startPoint x: 1295, startPoint y: 548, endPoint x: 1110, endPoint y: 548, distance: 185.0
click at [1219, 537] on div at bounding box center [1207, 637] width 177 height 293
drag, startPoint x: 1208, startPoint y: 570, endPoint x: 803, endPoint y: 388, distance: 444.0
click at [802, 395] on div at bounding box center [852, 344] width 177 height 293
click at [851, 231] on span "Order #" at bounding box center [852, 237] width 142 height 13
